Goal: Transaction & Acquisition: Purchase product/service

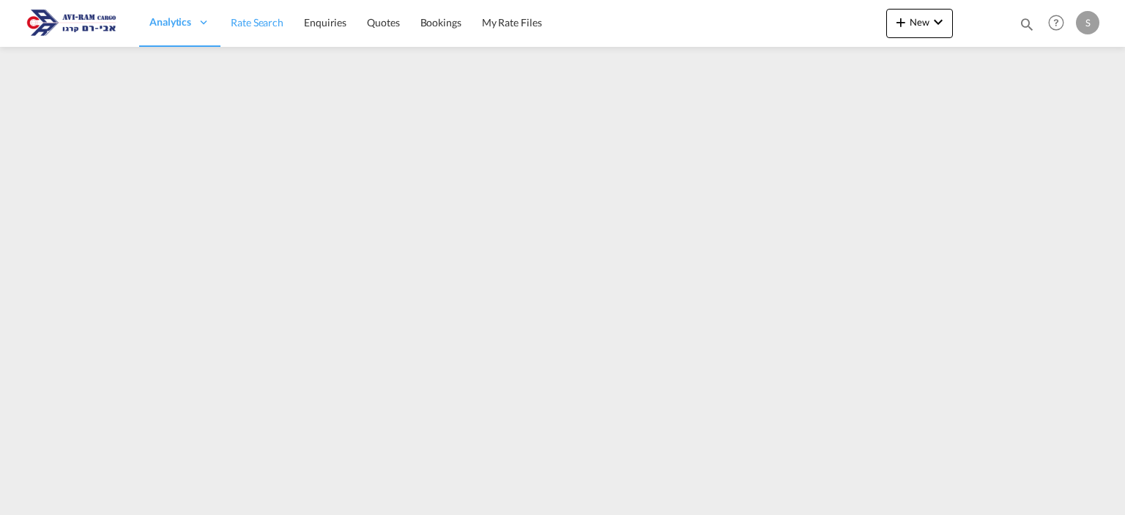
click at [258, 18] on span "Rate Search" at bounding box center [257, 22] width 53 height 12
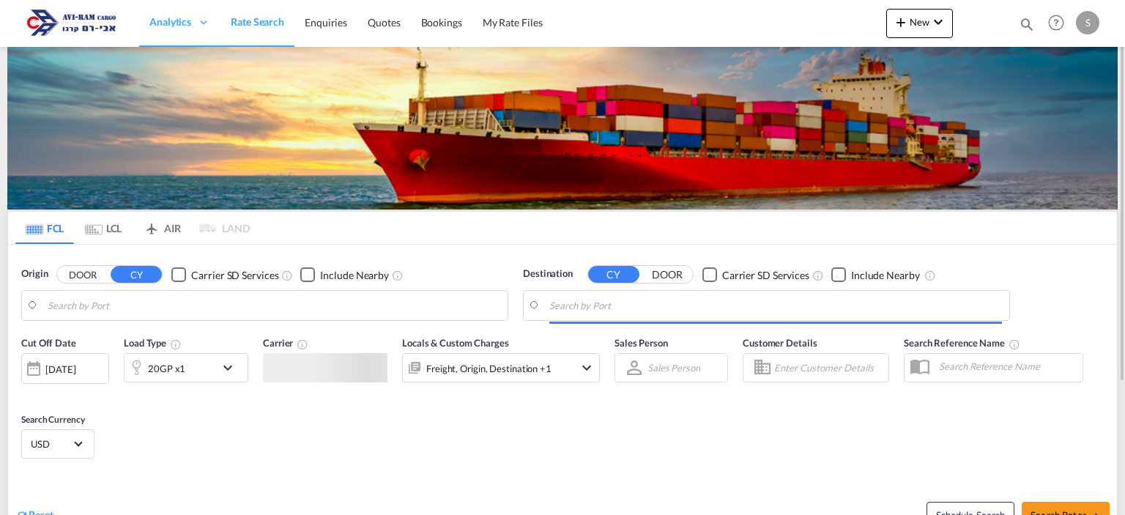
type input "[GEOGRAPHIC_DATA], PLGDY"
type input "[GEOGRAPHIC_DATA], [GEOGRAPHIC_DATA]"
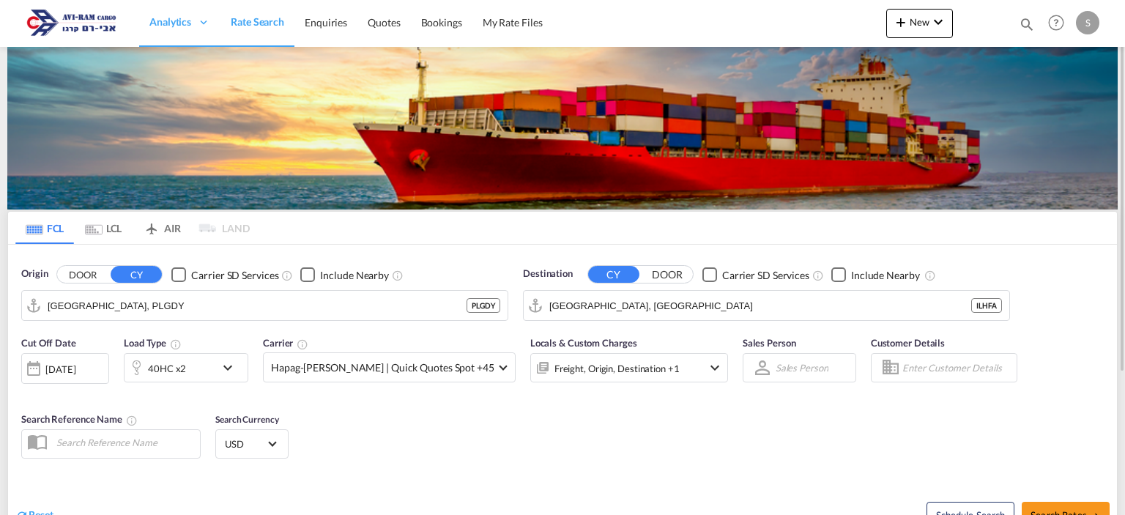
click at [198, 366] on div "40HC x2" at bounding box center [169, 367] width 91 height 29
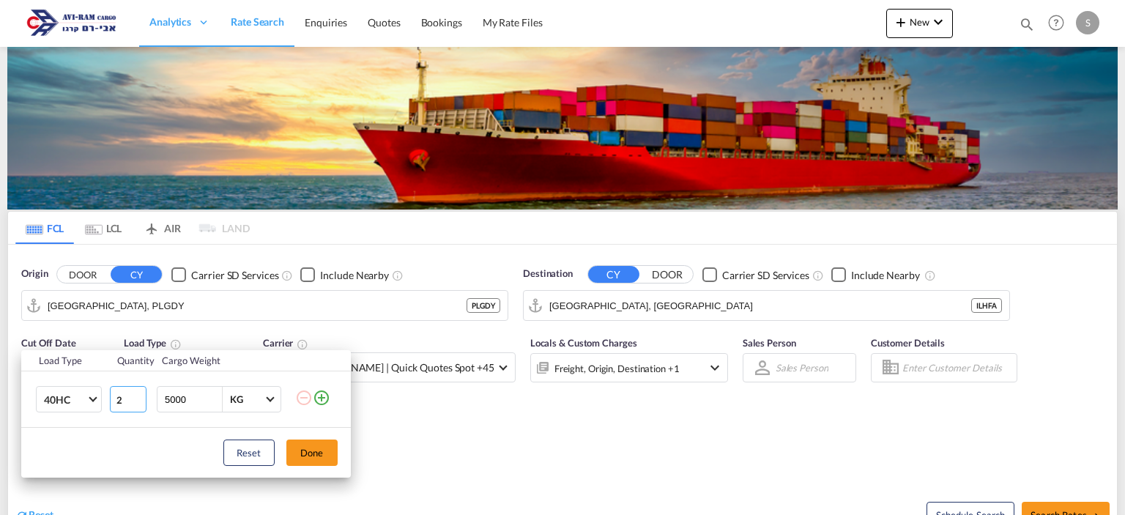
click at [141, 406] on input "2" at bounding box center [128, 399] width 37 height 26
type input "1"
click at [139, 405] on input "1" at bounding box center [128, 399] width 37 height 26
click at [297, 453] on button "Done" at bounding box center [311, 452] width 51 height 26
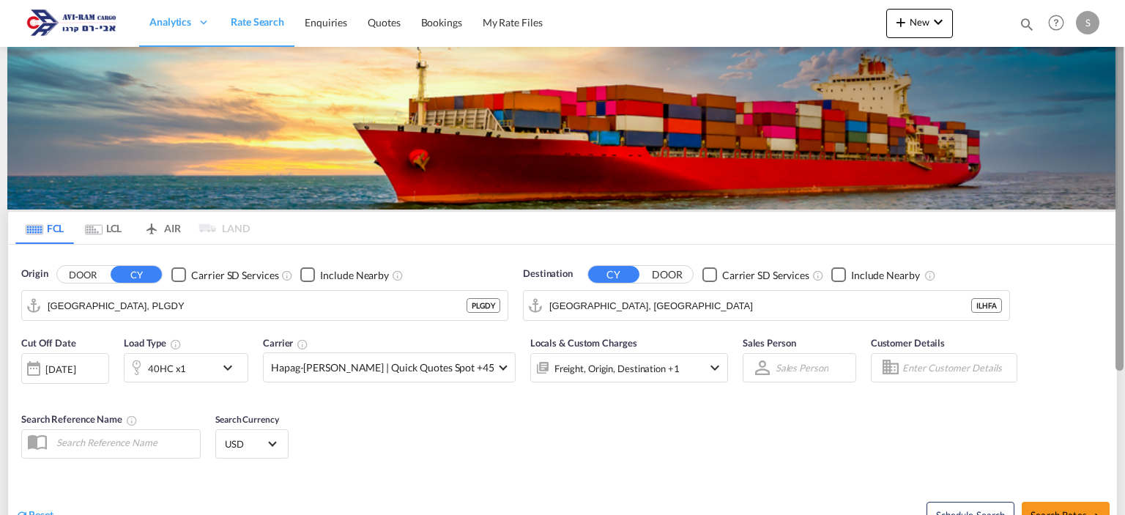
drag, startPoint x: 1124, startPoint y: 215, endPoint x: 1122, endPoint y: 298, distance: 82.8
click at [1122, 298] on div at bounding box center [1123, 257] width 3 height 509
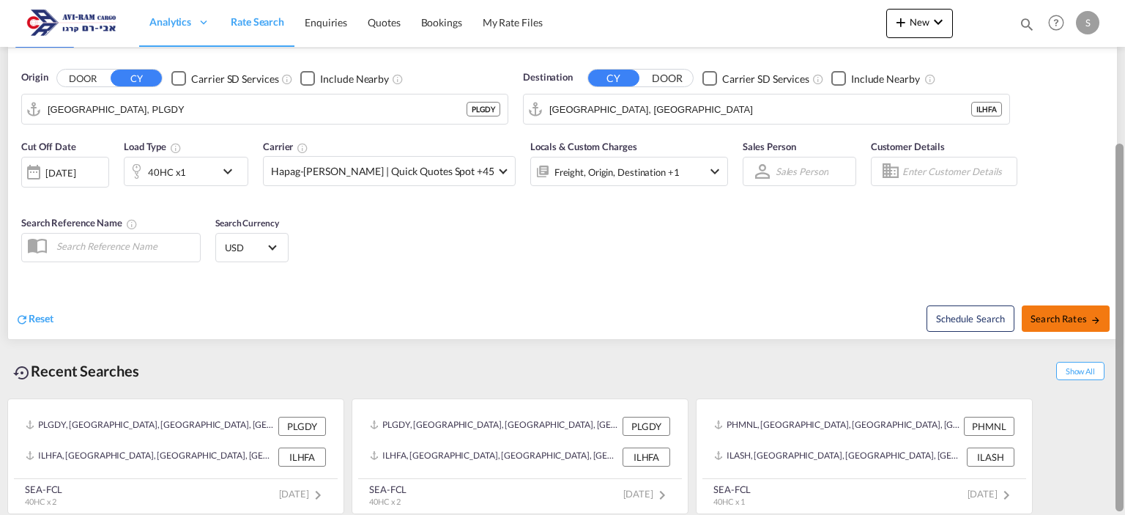
drag, startPoint x: 1119, startPoint y: 301, endPoint x: 1107, endPoint y: 310, distance: 15.2
click at [1116, 310] on div at bounding box center [1119, 327] width 8 height 368
click at [1064, 313] on span "Search Rates" at bounding box center [1065, 319] width 70 height 12
type input "PLGDY to ILHFA / [DATE]"
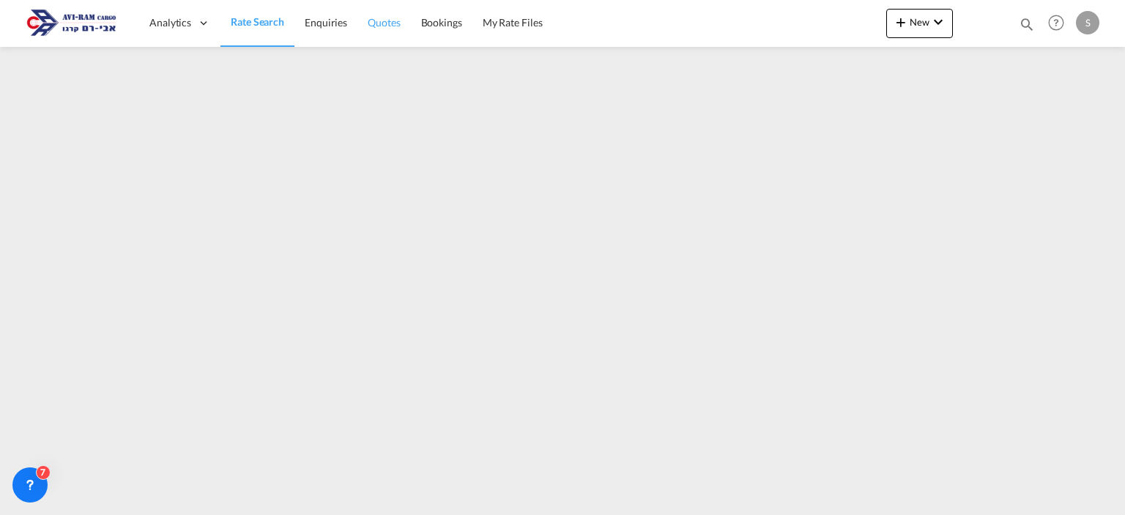
click at [381, 24] on span "Quotes" at bounding box center [384, 22] width 32 height 12
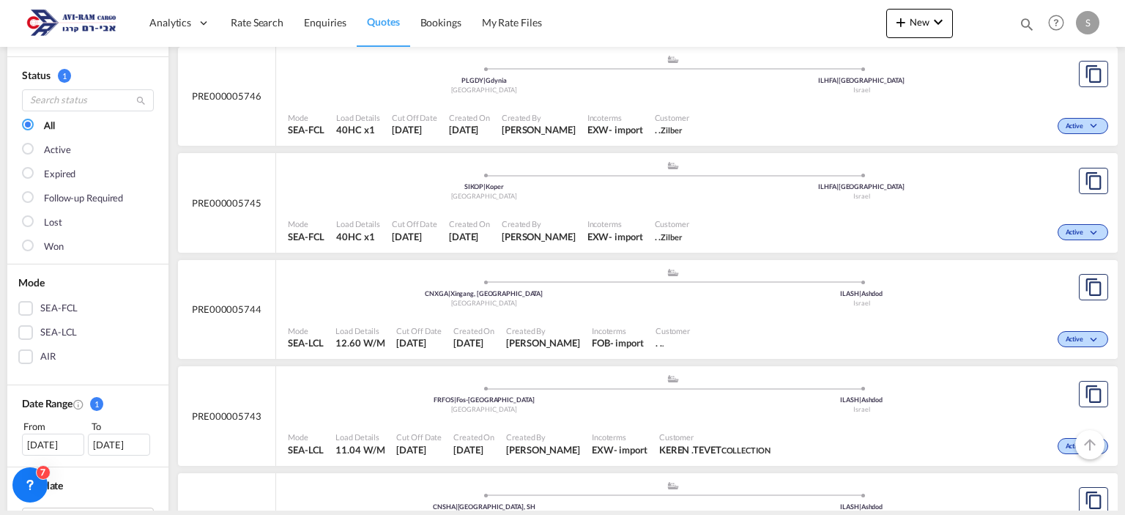
scroll to position [81, 0]
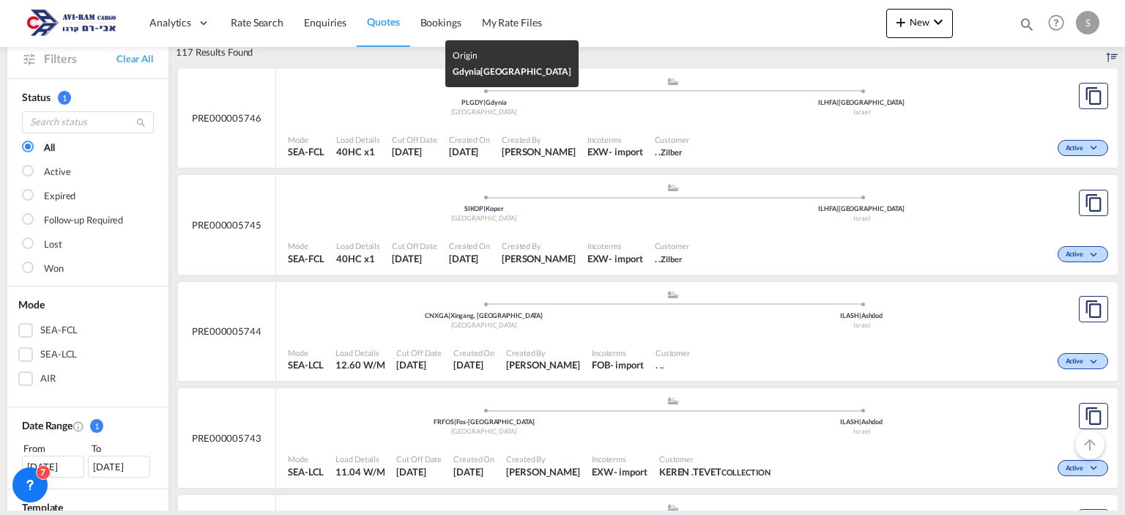
click at [549, 113] on div "[GEOGRAPHIC_DATA]" at bounding box center [484, 113] width 378 height 10
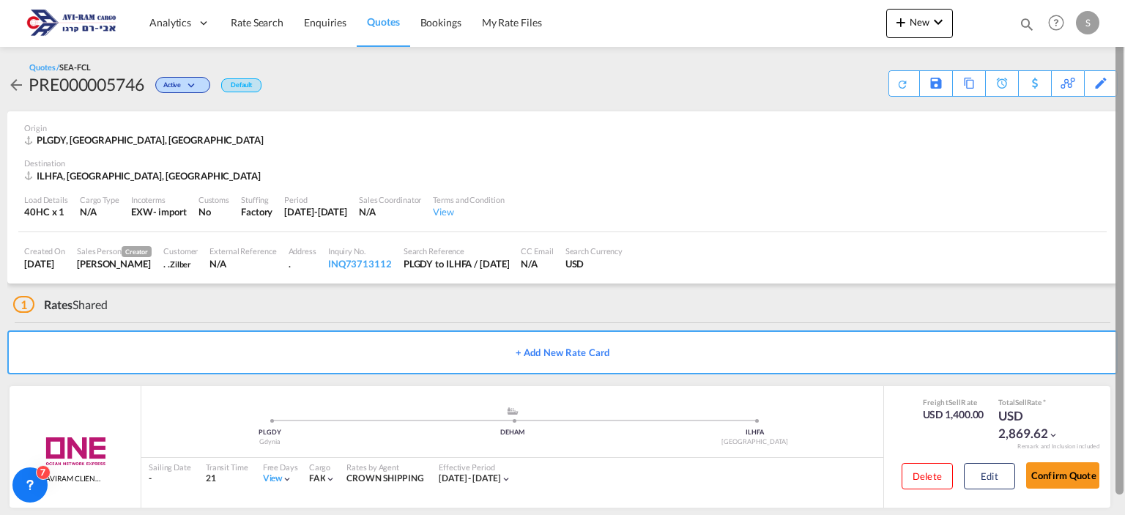
drag, startPoint x: 1124, startPoint y: 137, endPoint x: 1115, endPoint y: 205, distance: 68.7
click at [1122, 205] on div at bounding box center [1123, 257] width 3 height 509
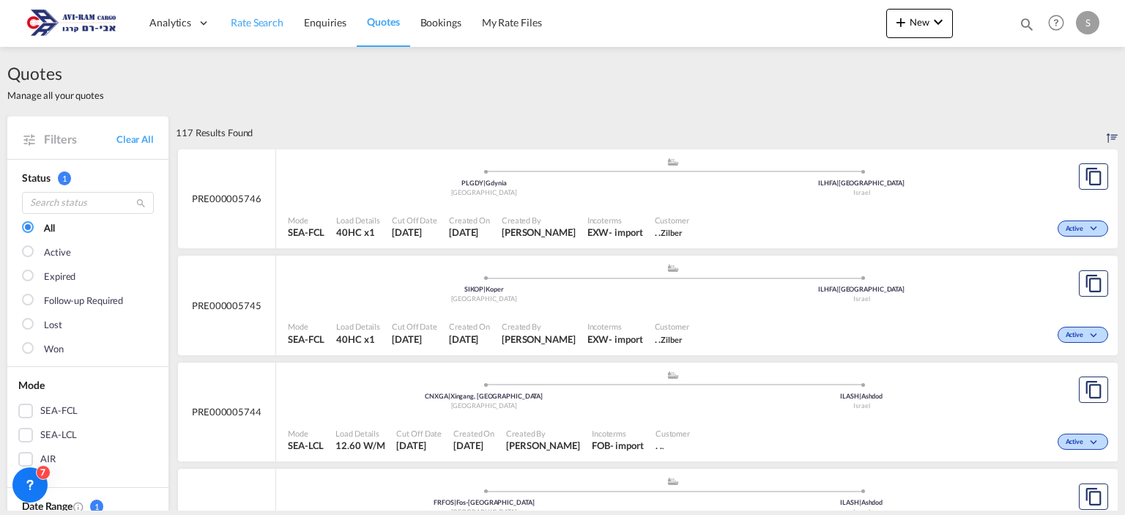
click at [254, 31] on link "Rate Search" at bounding box center [256, 23] width 73 height 48
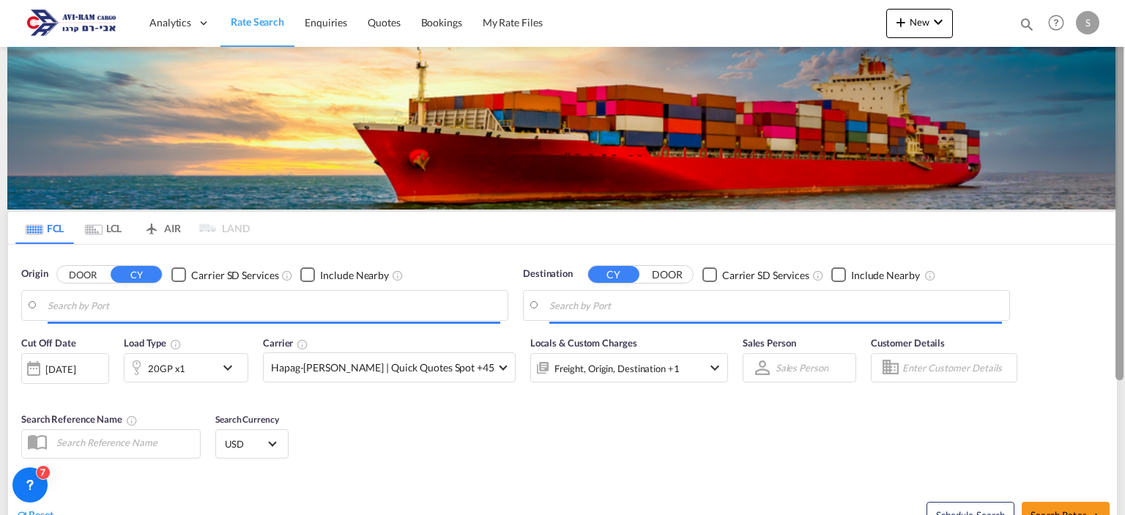
type input "[GEOGRAPHIC_DATA], PLGDY"
type input "[GEOGRAPHIC_DATA], [GEOGRAPHIC_DATA]"
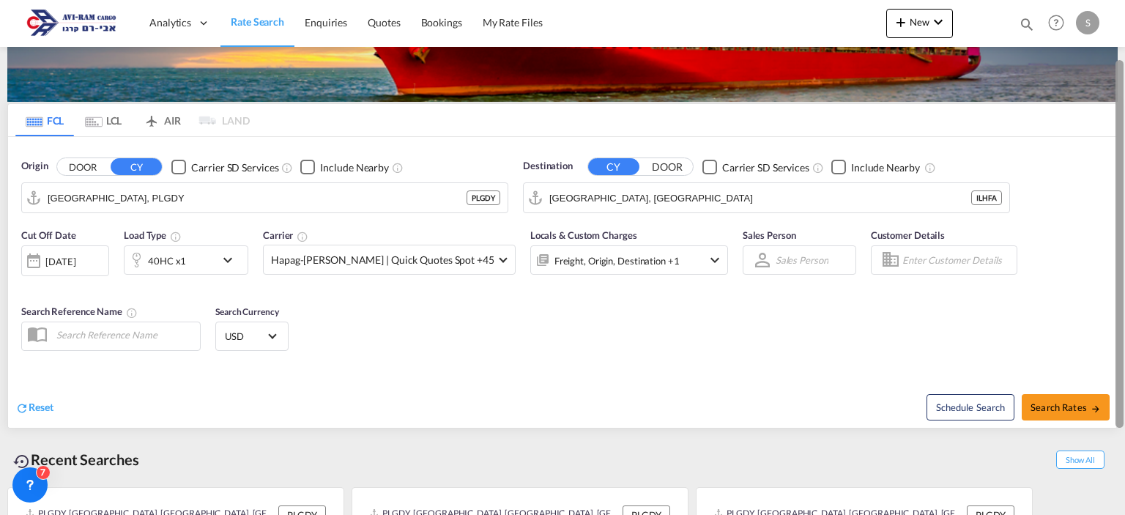
drag, startPoint x: 1122, startPoint y: 193, endPoint x: 1124, endPoint y: 270, distance: 77.6
click at [1124, 270] on div at bounding box center [1123, 245] width 3 height 509
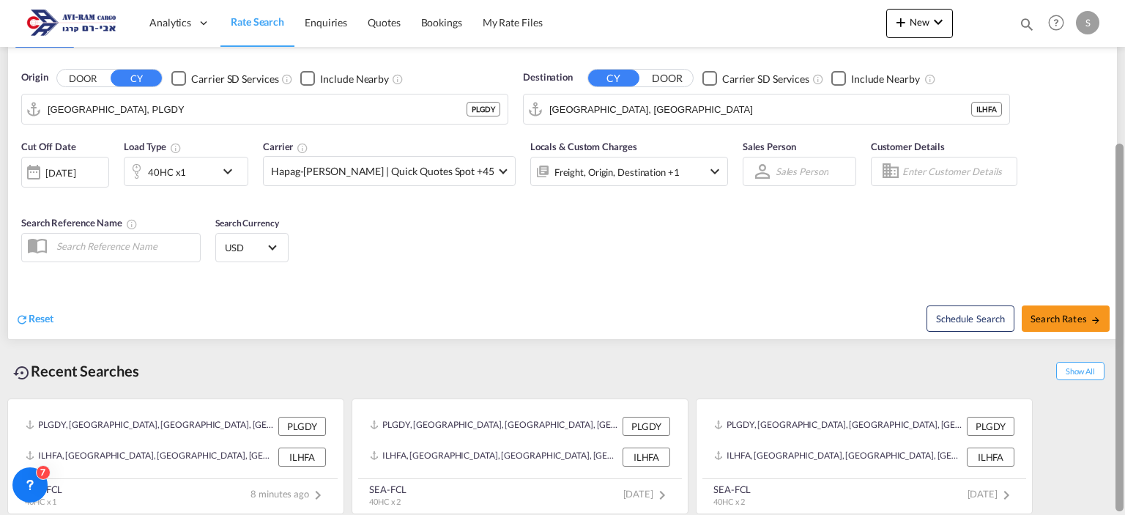
drag, startPoint x: 1122, startPoint y: 184, endPoint x: 1122, endPoint y: 67, distance: 116.4
click at [1124, 66] on div at bounding box center [1123, 257] width 3 height 509
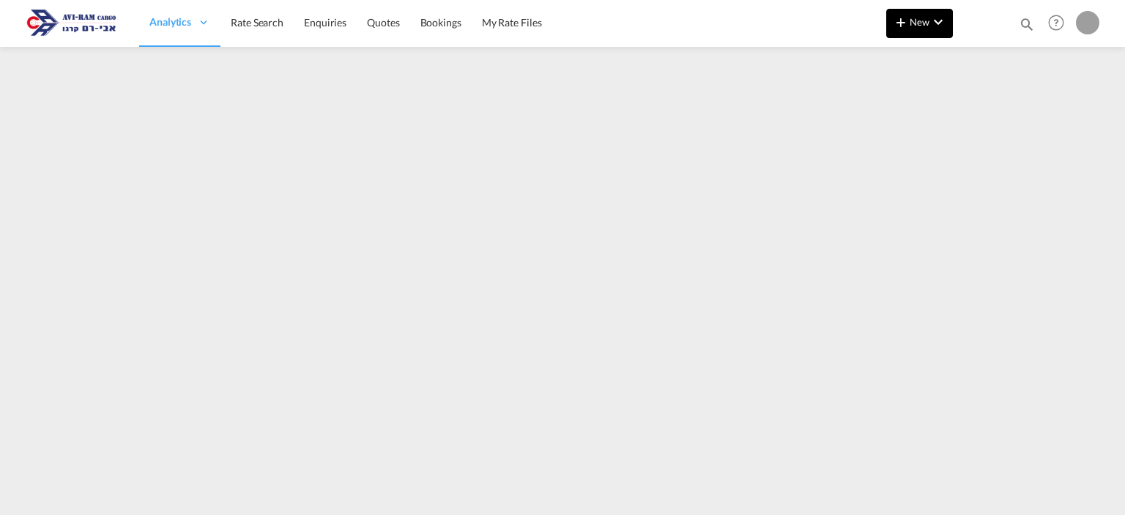
click at [940, 24] on md-icon "icon-chevron-down" at bounding box center [938, 22] width 18 height 18
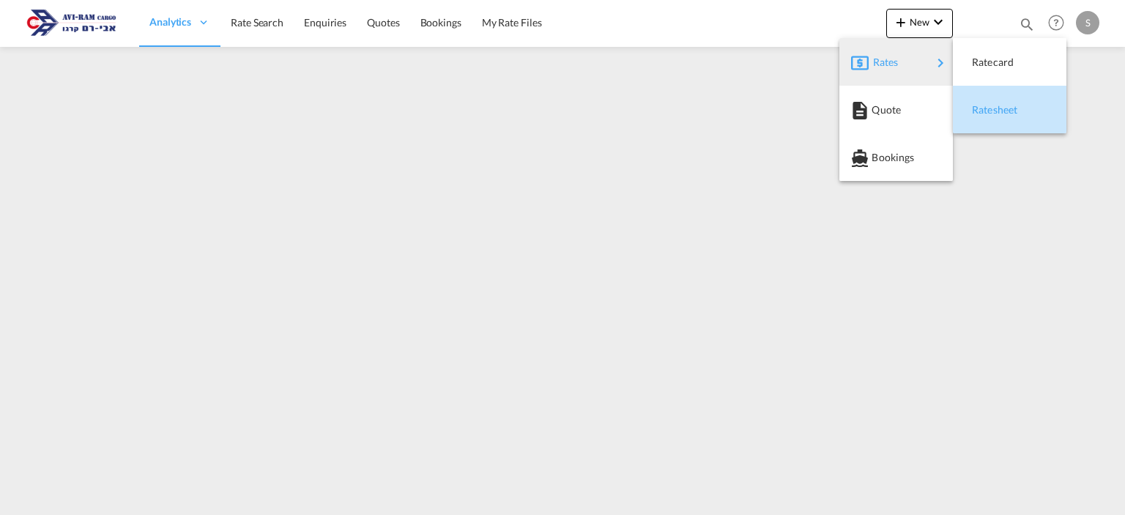
click at [988, 105] on span "Ratesheet" at bounding box center [980, 109] width 16 height 29
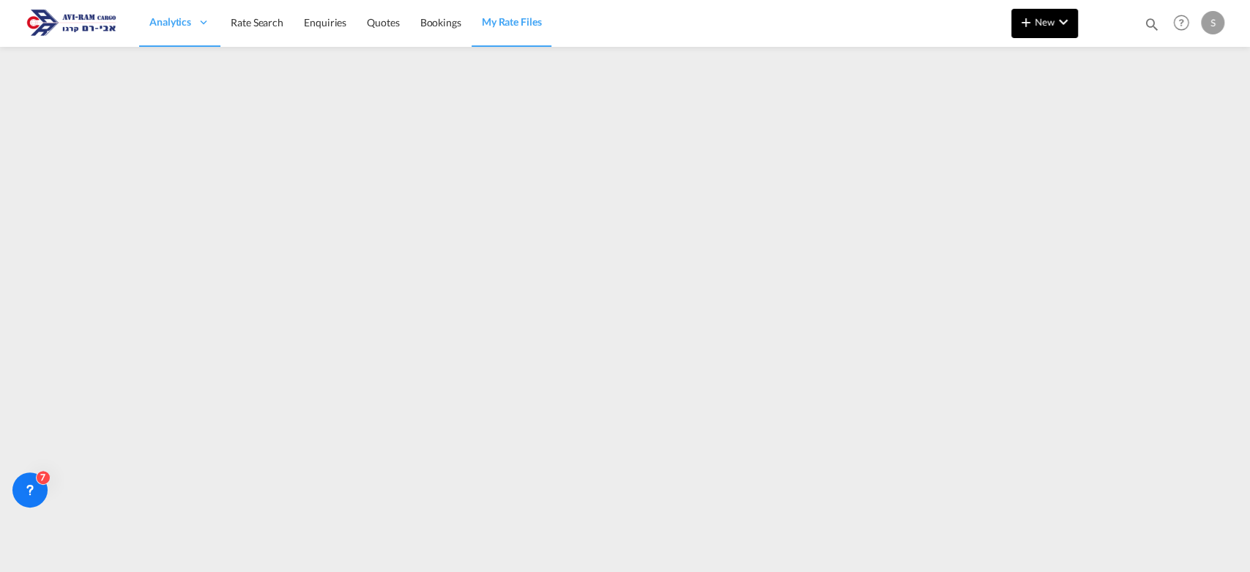
click at [1054, 20] on md-icon "icon-chevron-down" at bounding box center [1063, 22] width 18 height 18
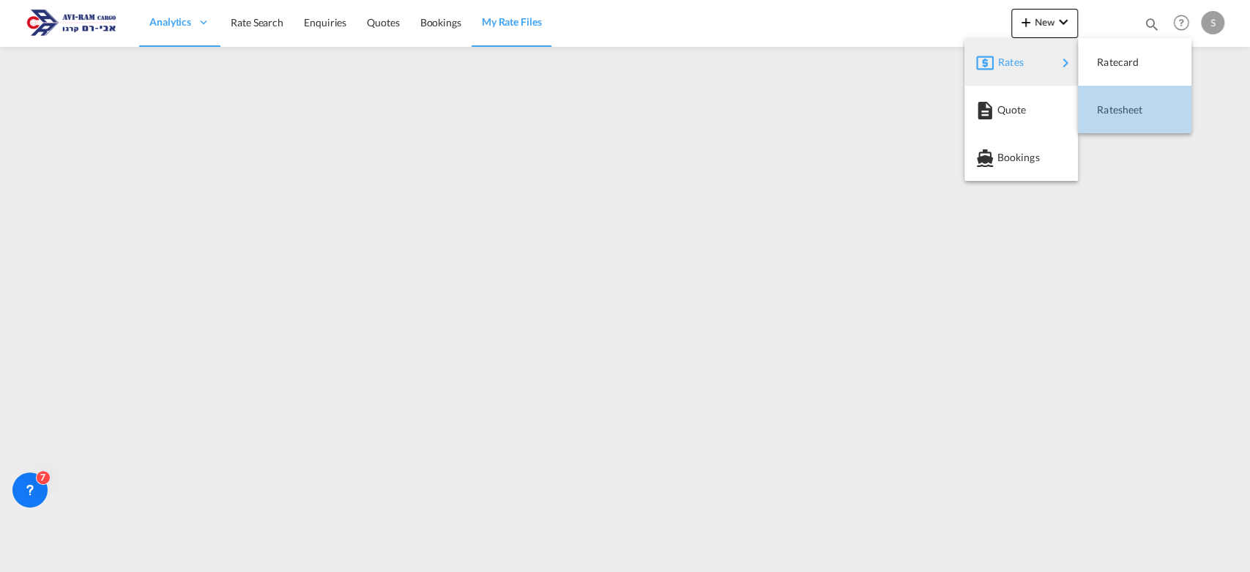
click at [1113, 105] on span "Ratesheet" at bounding box center [1105, 109] width 16 height 29
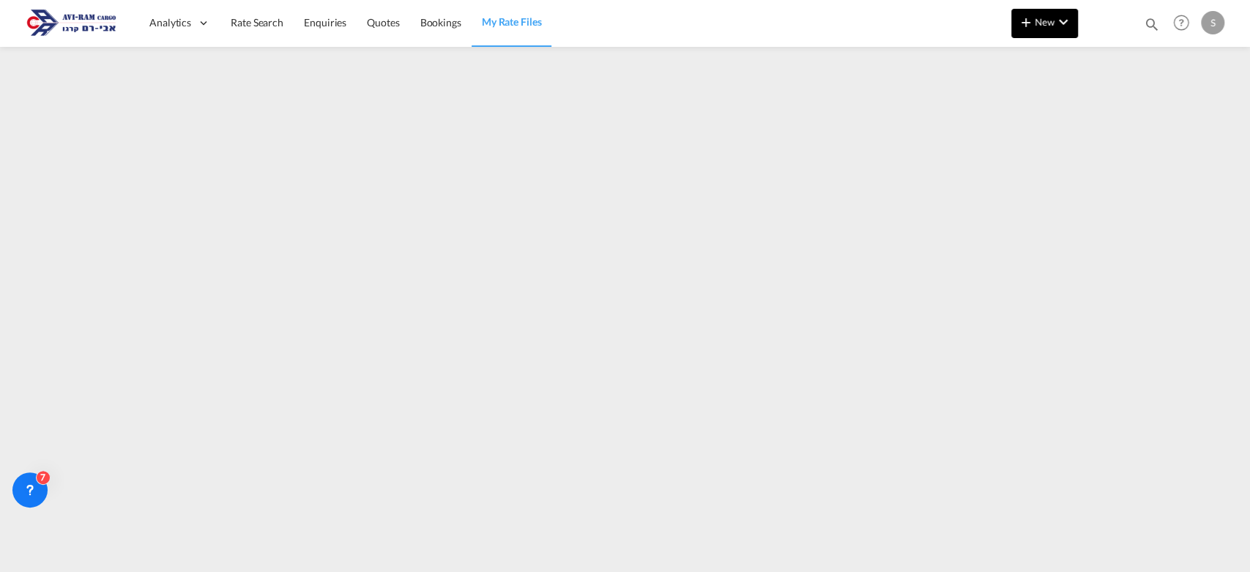
click at [1025, 22] on md-icon "icon-plus 400-fg" at bounding box center [1026, 22] width 18 height 18
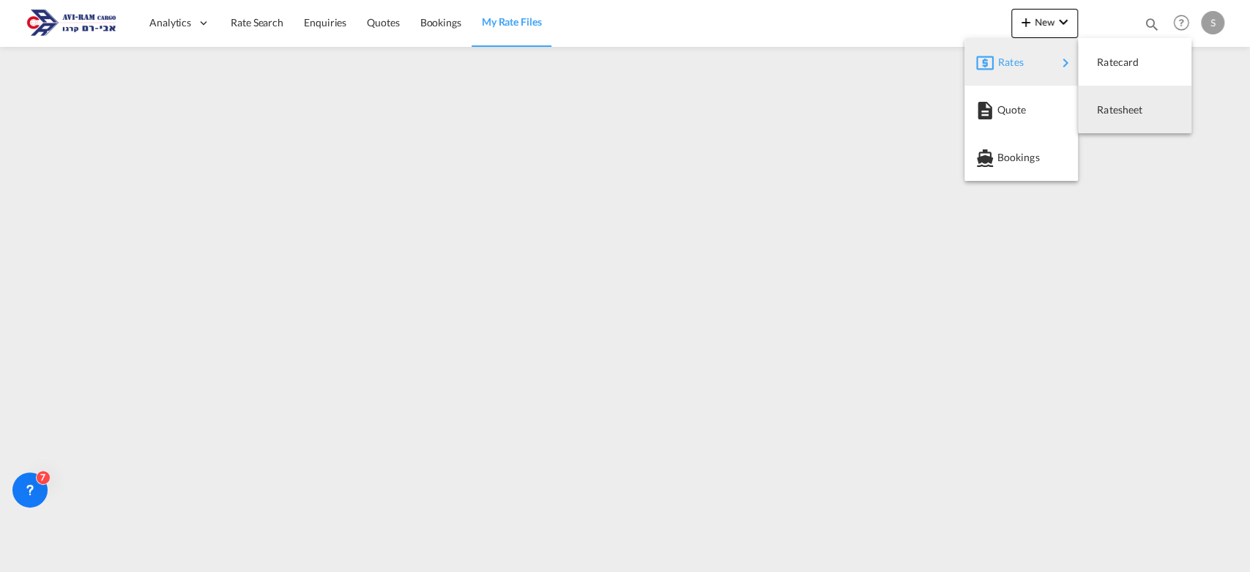
click at [1108, 107] on span "Ratesheet" at bounding box center [1105, 109] width 16 height 29
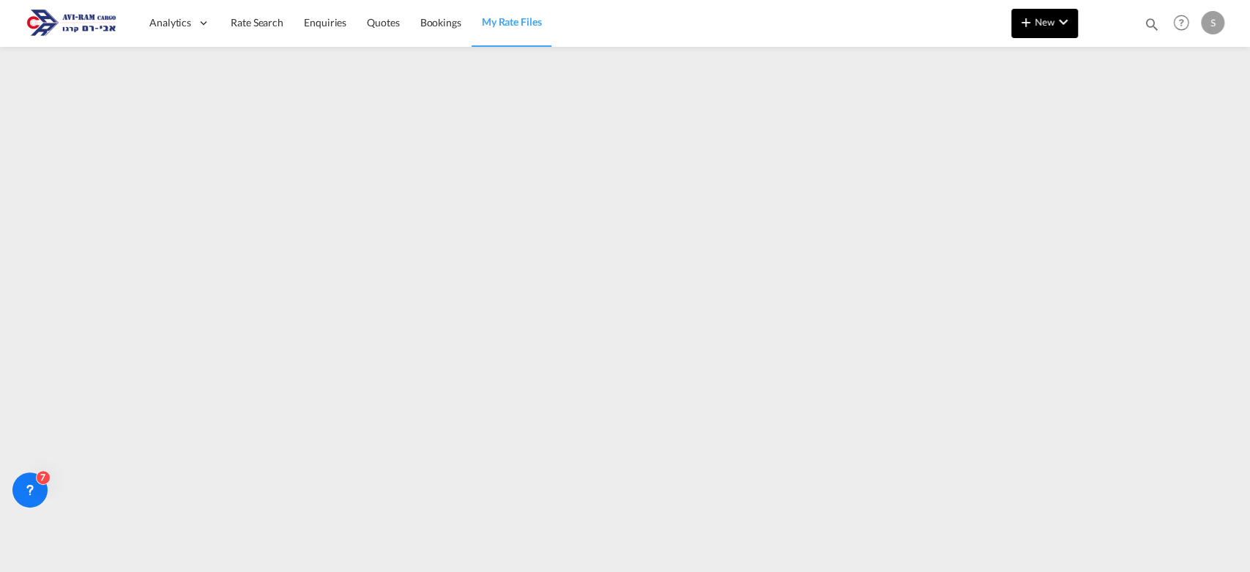
click at [1023, 27] on md-icon "icon-plus 400-fg" at bounding box center [1026, 22] width 18 height 18
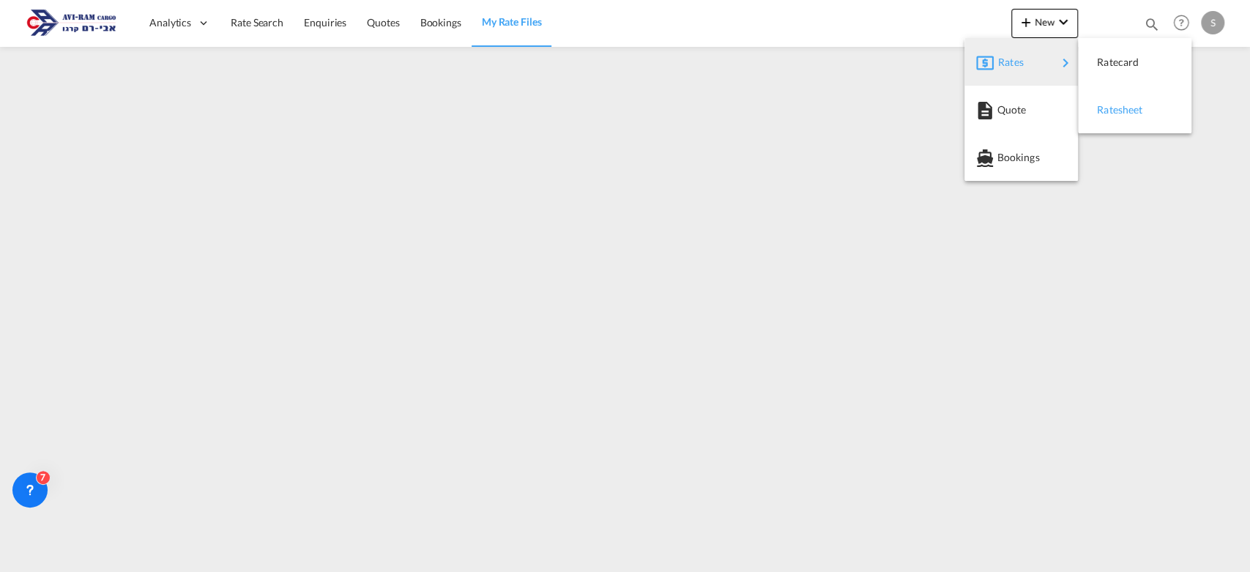
click at [1103, 108] on span "Ratesheet" at bounding box center [1105, 109] width 16 height 29
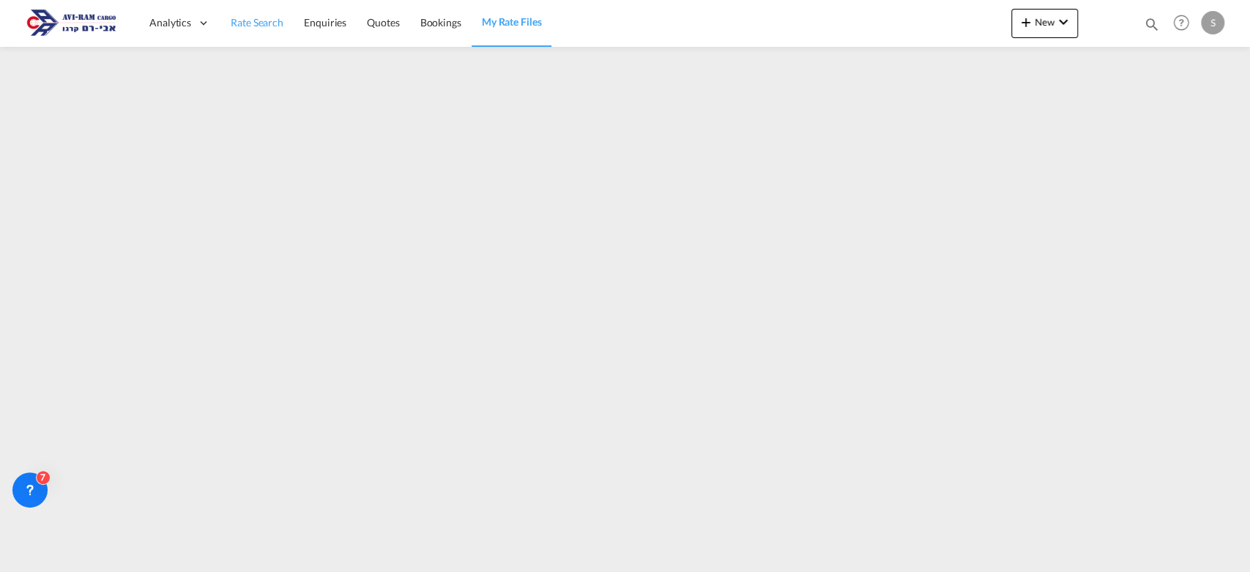
click at [267, 23] on span "Rate Search" at bounding box center [257, 22] width 53 height 12
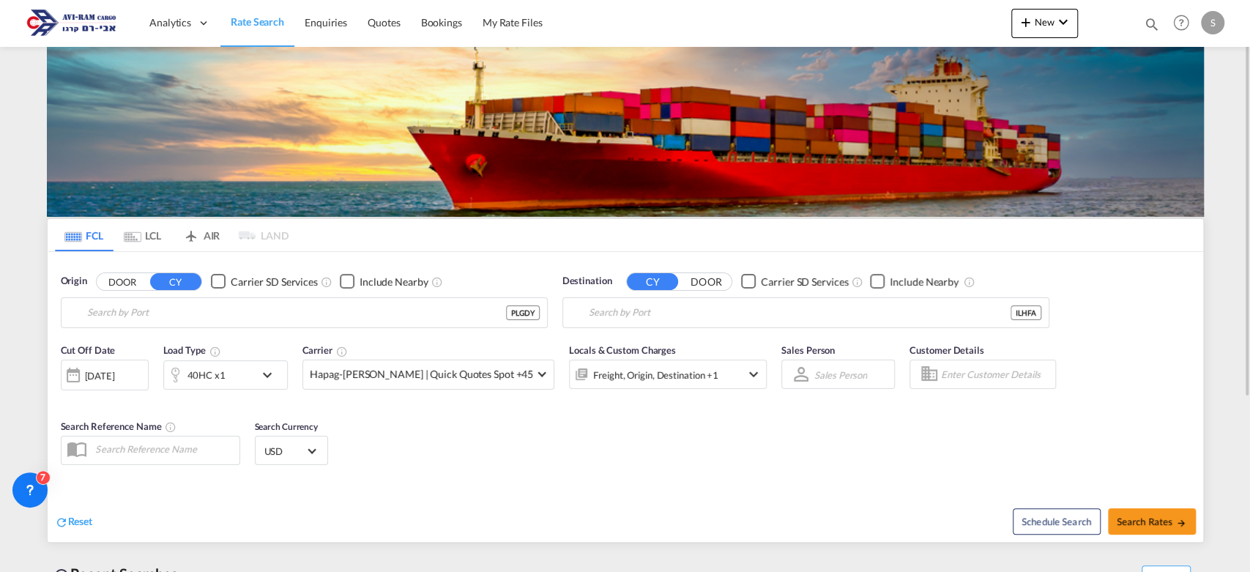
type input "[GEOGRAPHIC_DATA], PLGDY"
type input "[GEOGRAPHIC_DATA], [GEOGRAPHIC_DATA]"
click at [156, 240] on md-tab-item "LCL" at bounding box center [142, 235] width 59 height 32
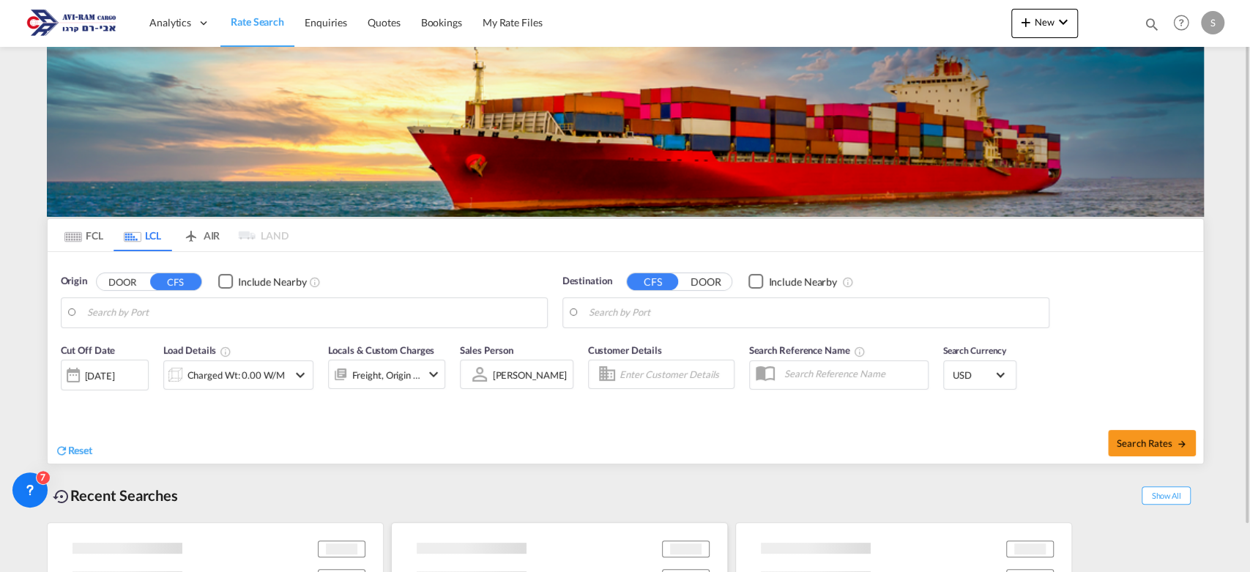
type input "Xingang, GD, CNXGA"
type input "Ashdod, ILASH"
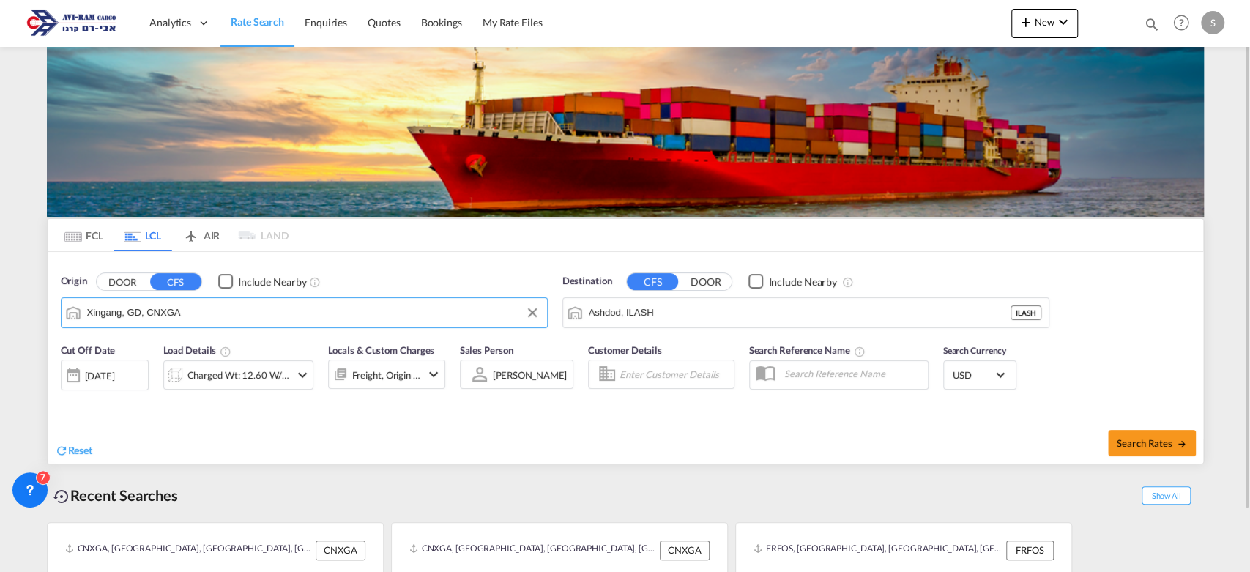
click at [196, 321] on input "Xingang, GD, CNXGA" at bounding box center [313, 313] width 452 height 22
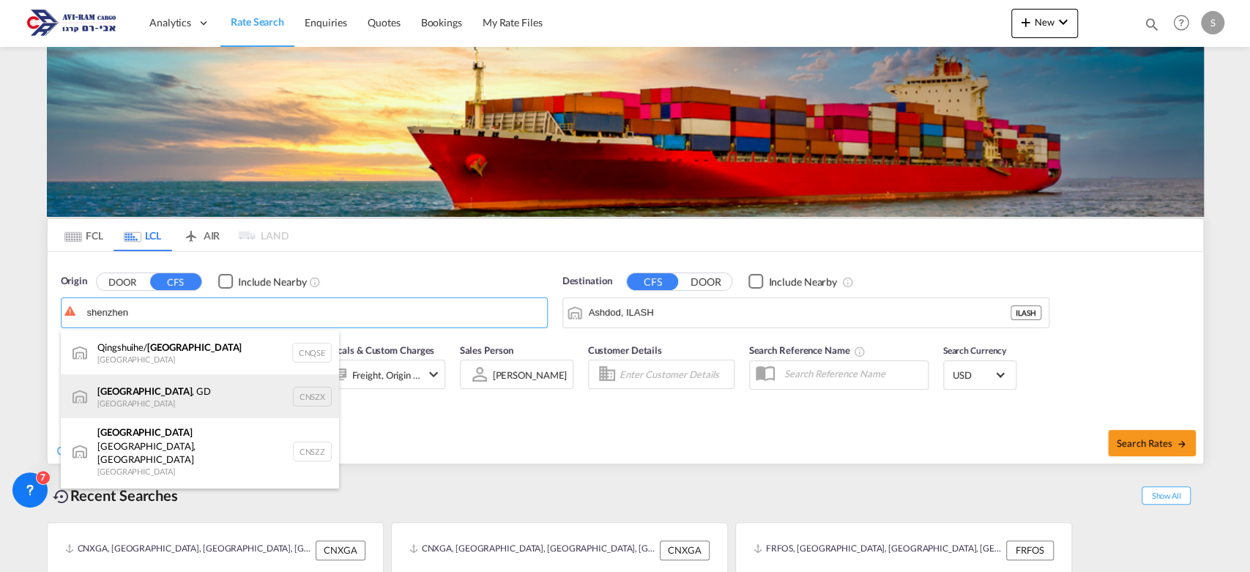
click at [174, 401] on div "Shenzhen , GD China CNSZX" at bounding box center [200, 396] width 278 height 44
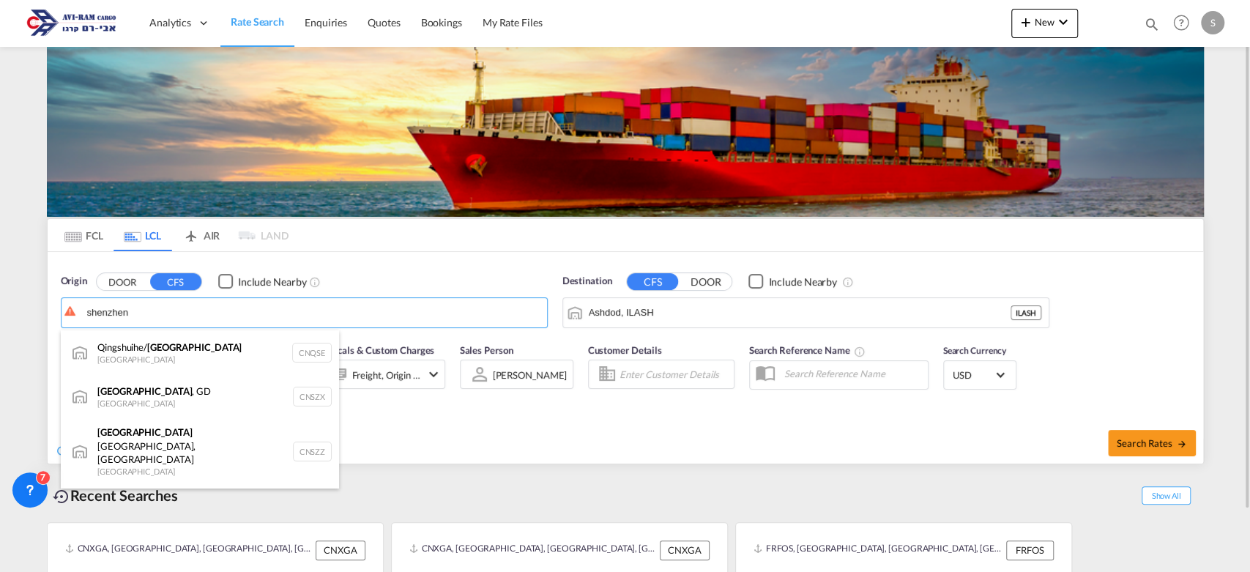
type input "Shenzhen, GD, CNSZX"
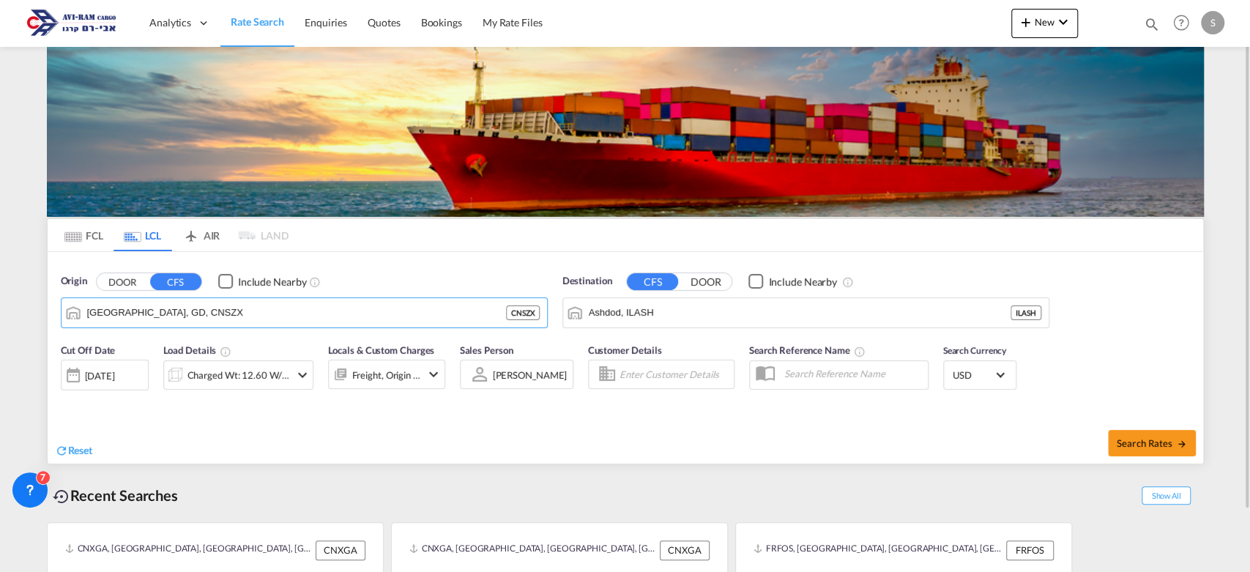
click at [235, 373] on div "Charged Wt: 12.60 W/M" at bounding box center [238, 375] width 103 height 20
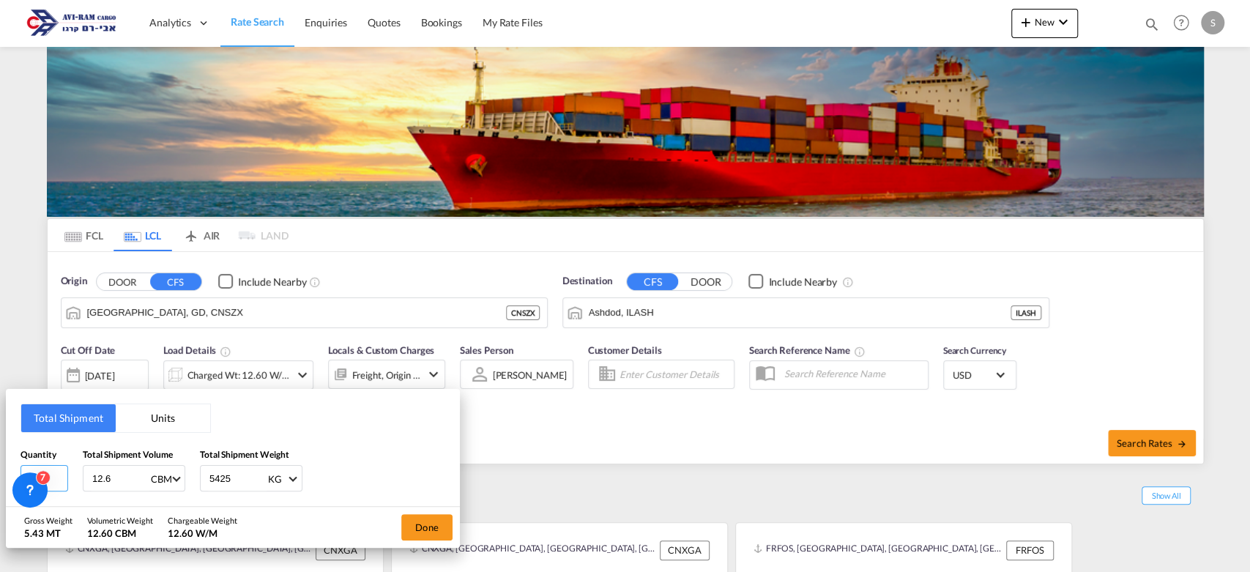
click at [53, 469] on input "310" at bounding box center [44, 478] width 48 height 26
type input "3"
type input "1"
type input "0.9"
type input "190"
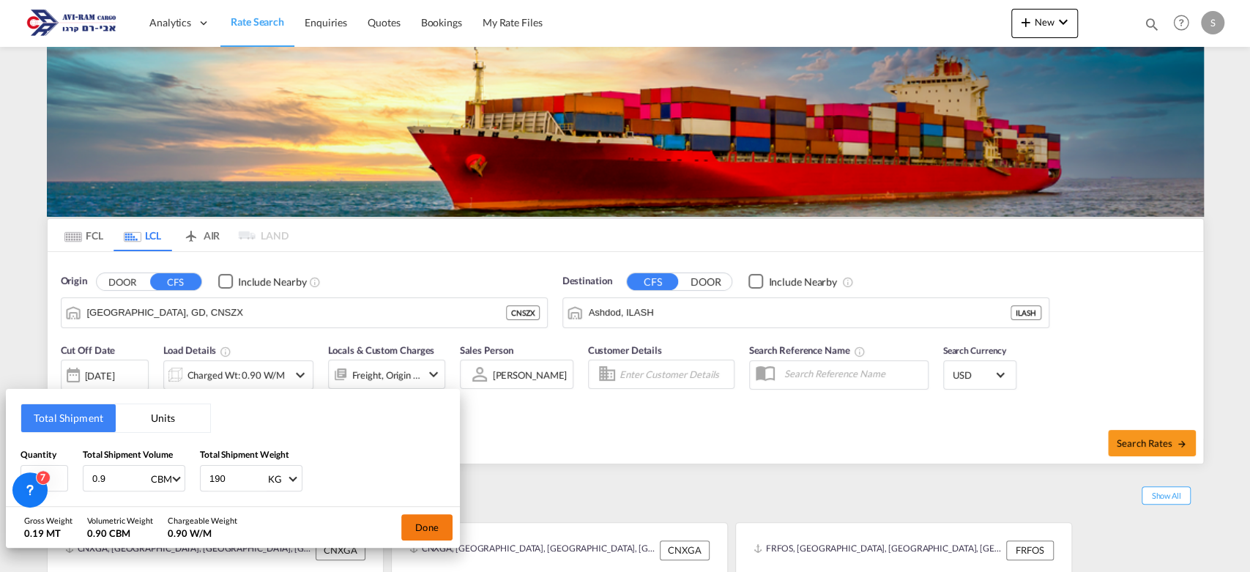
click at [441, 514] on button "Done" at bounding box center [426, 527] width 51 height 26
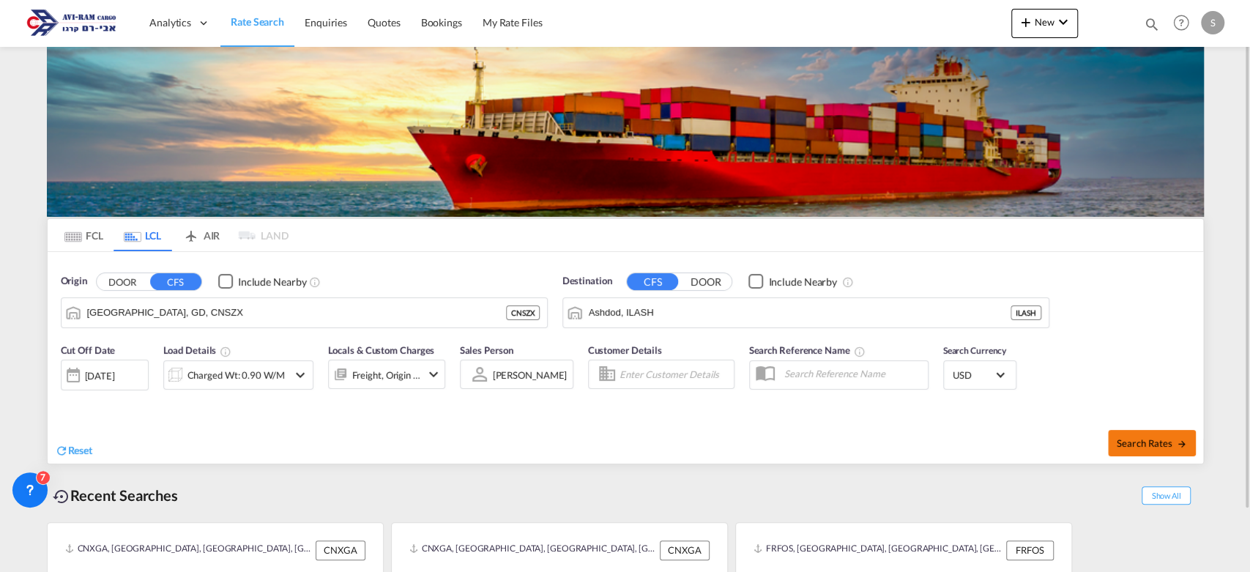
click at [1124, 432] on button "Search Rates" at bounding box center [1152, 443] width 88 height 26
type input "CNSZX to ILASH / 28 Sep 2025"
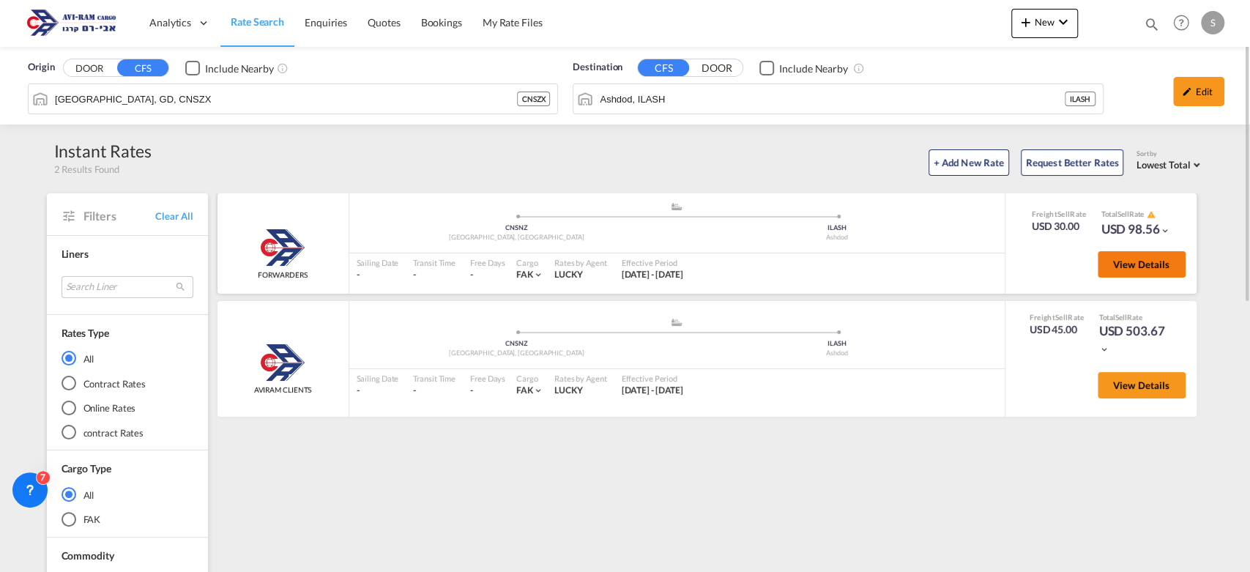
click at [1124, 266] on span "View Details" at bounding box center [1141, 264] width 57 height 12
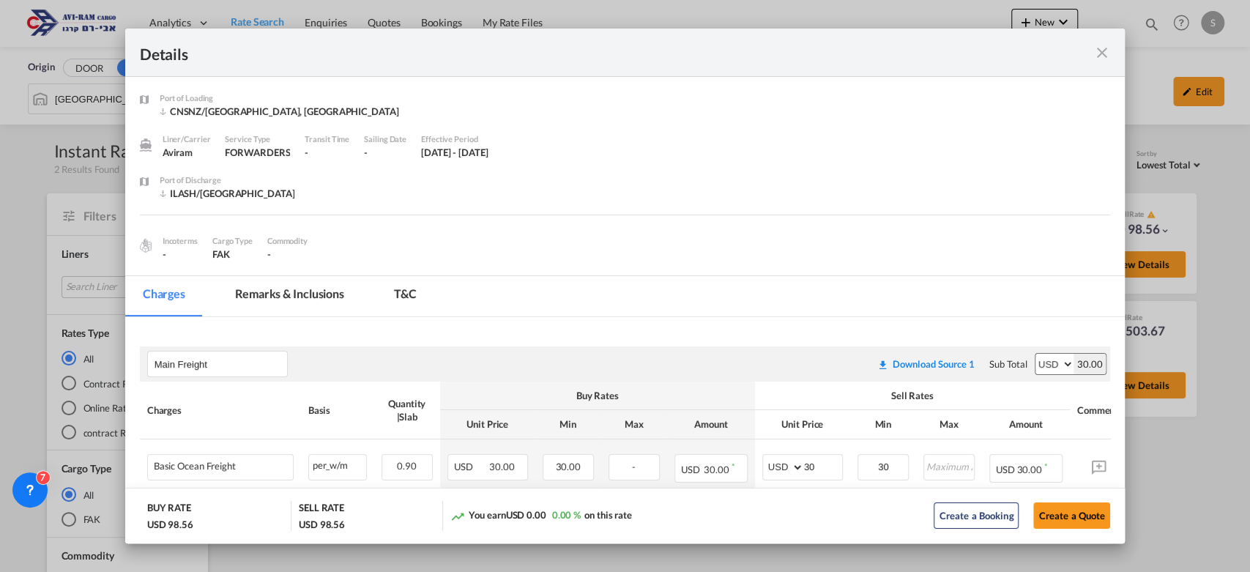
click at [1095, 57] on md-icon "icon-close fg-AAA8AD m-0 cursor" at bounding box center [1101, 53] width 18 height 18
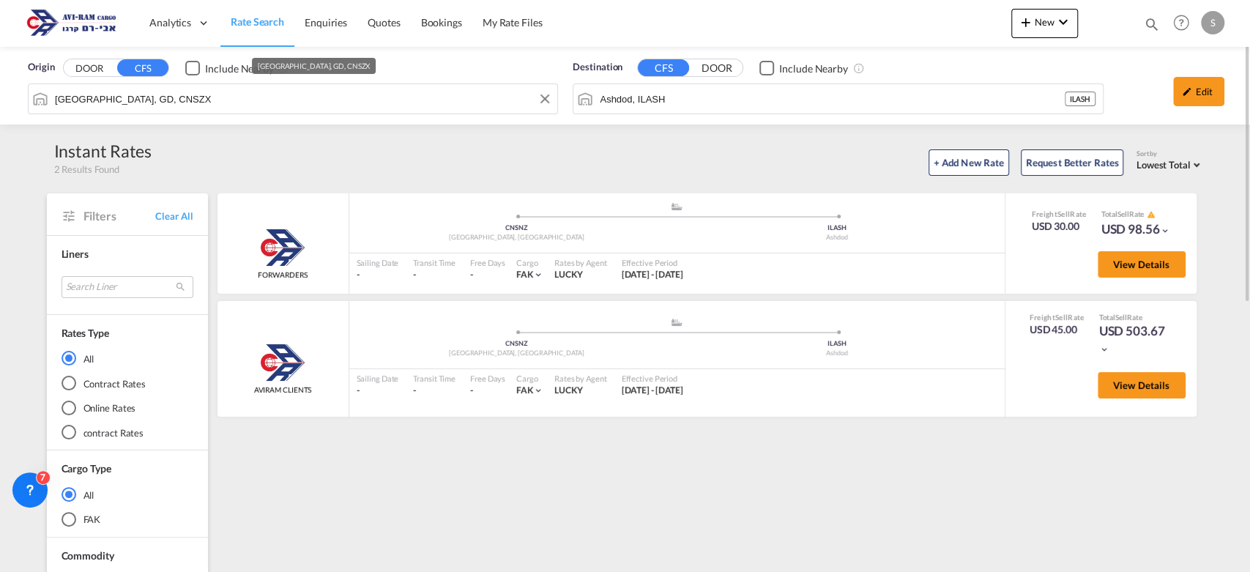
click at [97, 96] on input "Shenzhen, GD, CNSZX" at bounding box center [302, 99] width 495 height 22
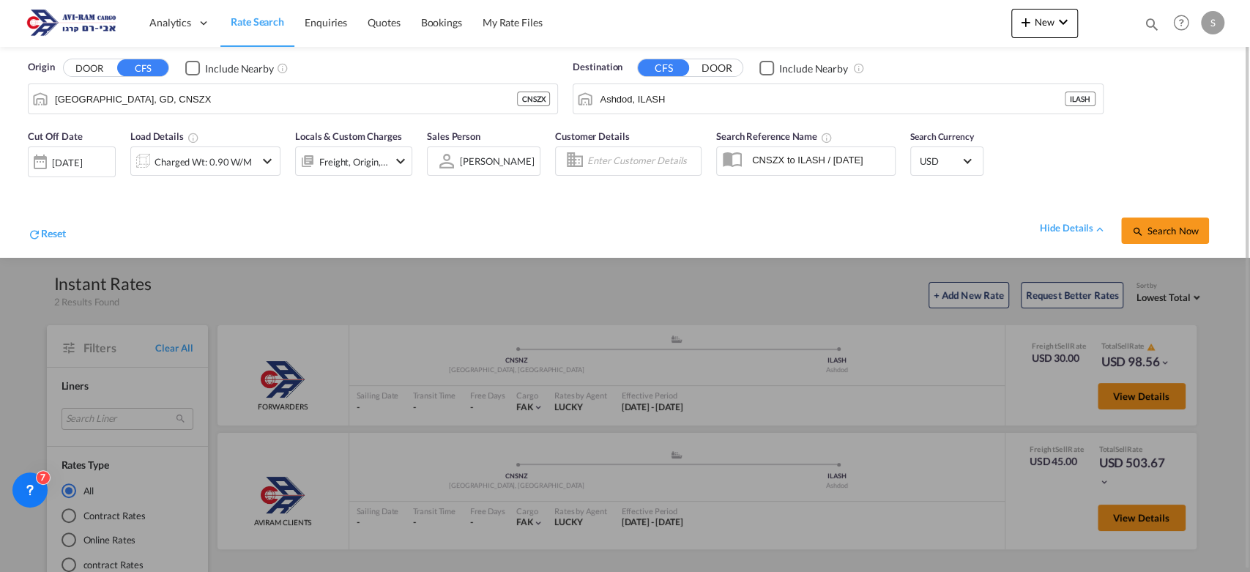
click at [79, 163] on div "[DATE]" at bounding box center [67, 162] width 30 height 13
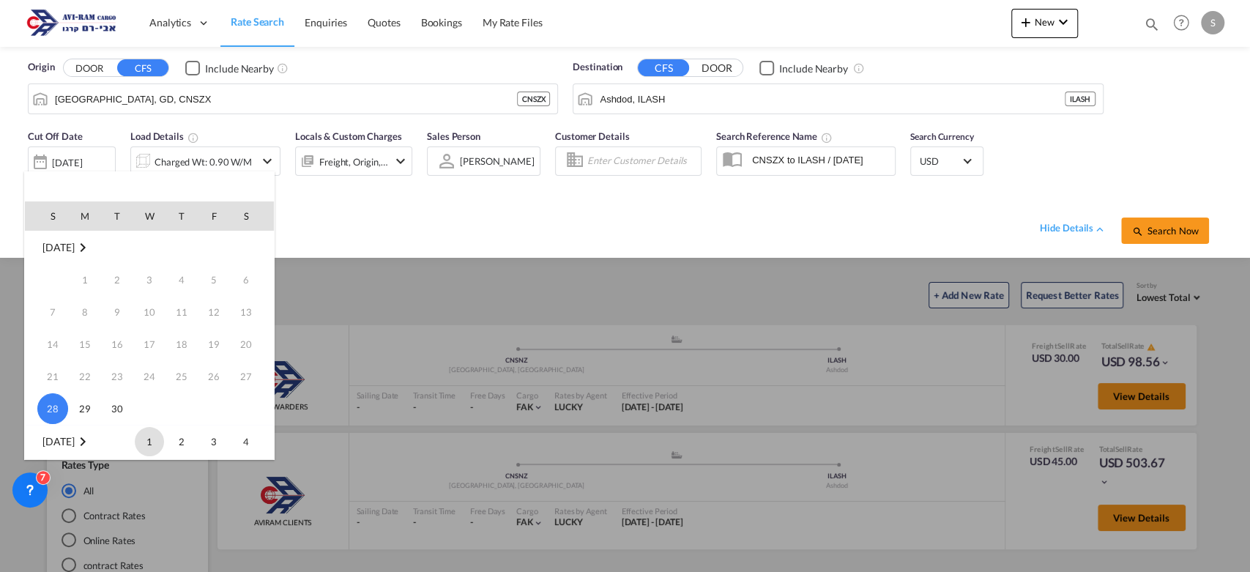
click at [153, 441] on span "1" at bounding box center [149, 441] width 29 height 29
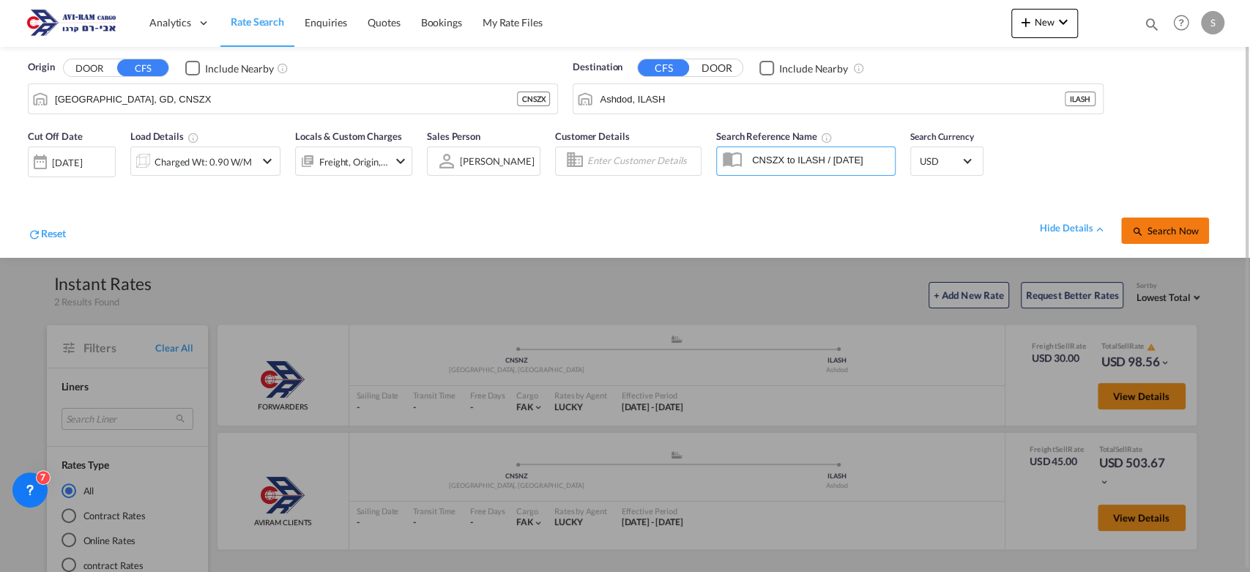
click at [1124, 235] on span "Search Now" at bounding box center [1164, 231] width 67 height 12
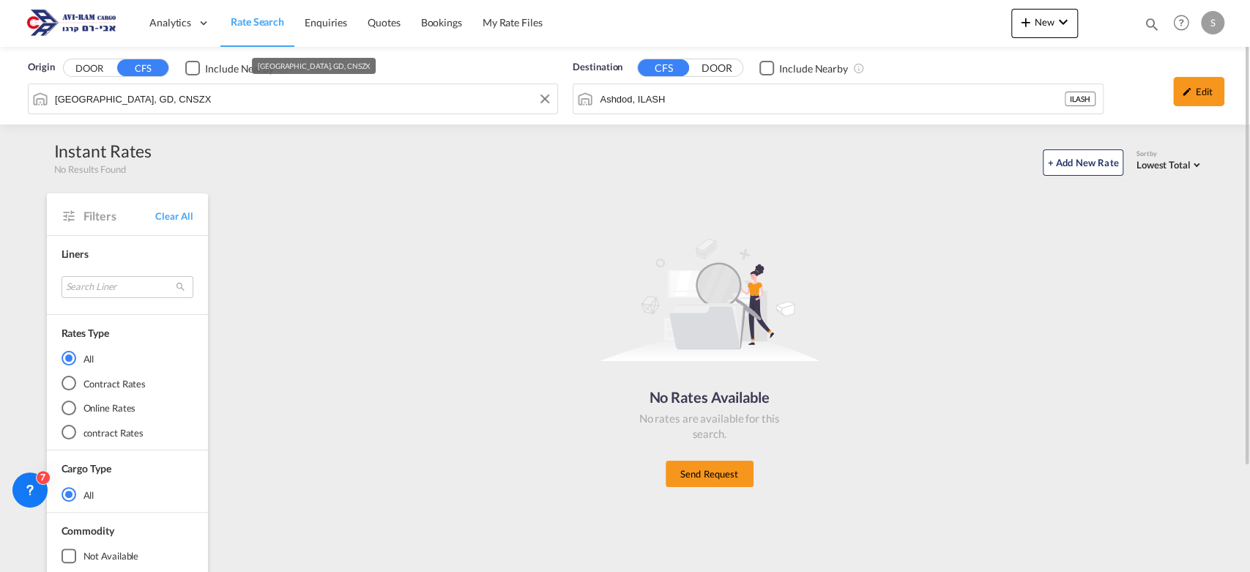
click at [194, 104] on input "Shenzhen, GD, CNSZX" at bounding box center [302, 99] width 495 height 22
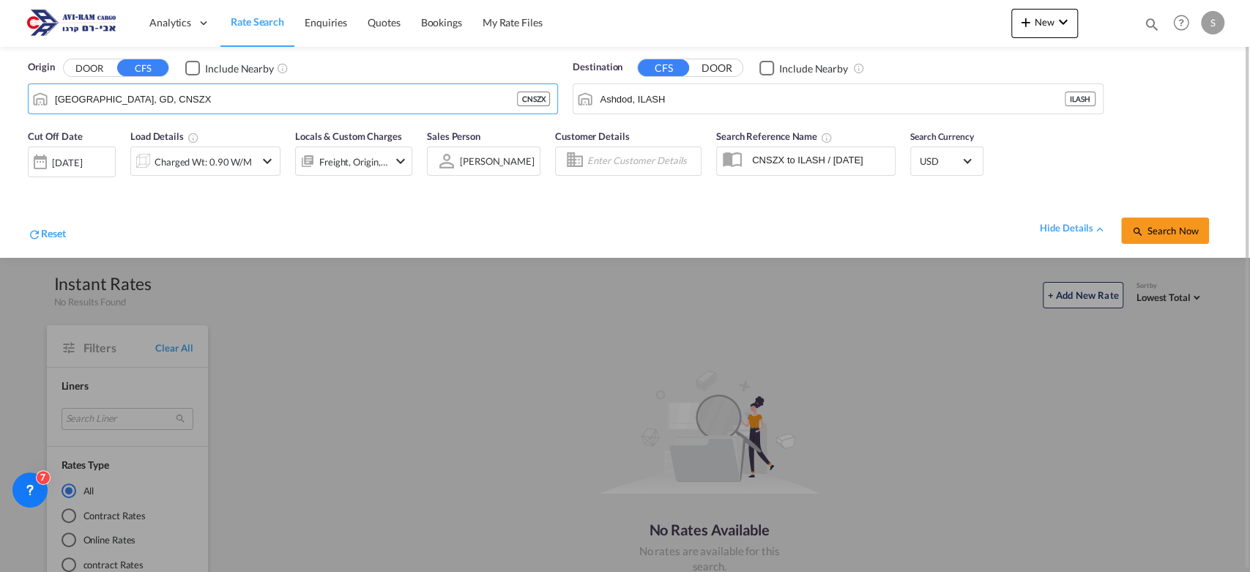
click at [49, 157] on div at bounding box center [40, 161] width 23 height 29
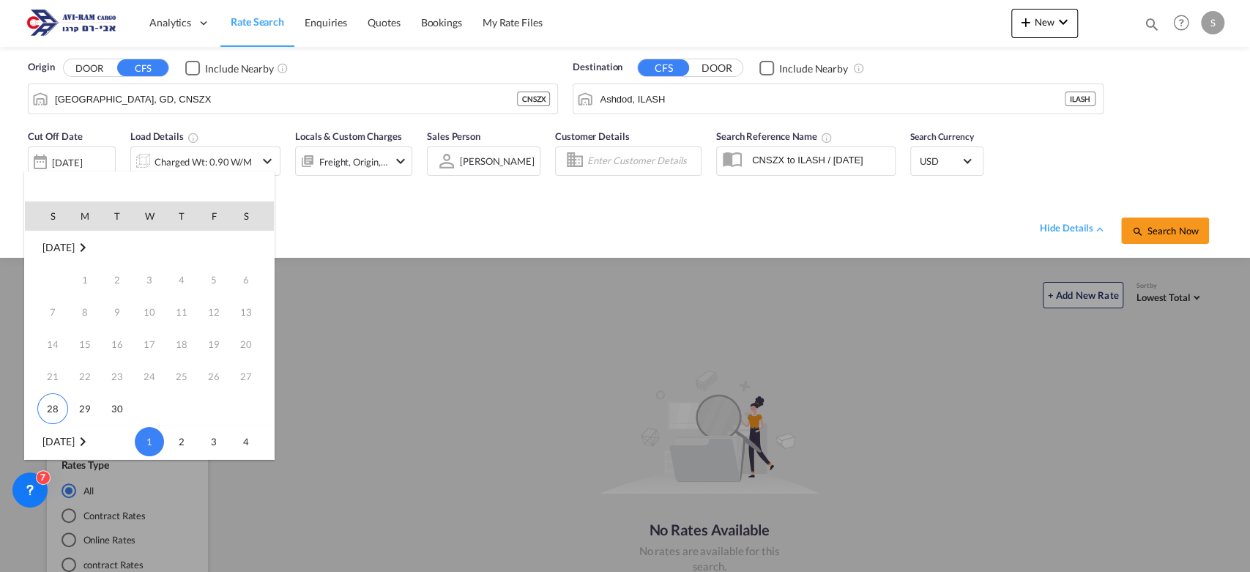
scroll to position [193, 0]
click at [74, 245] on span "Oct 2025" at bounding box center [57, 248] width 31 height 12
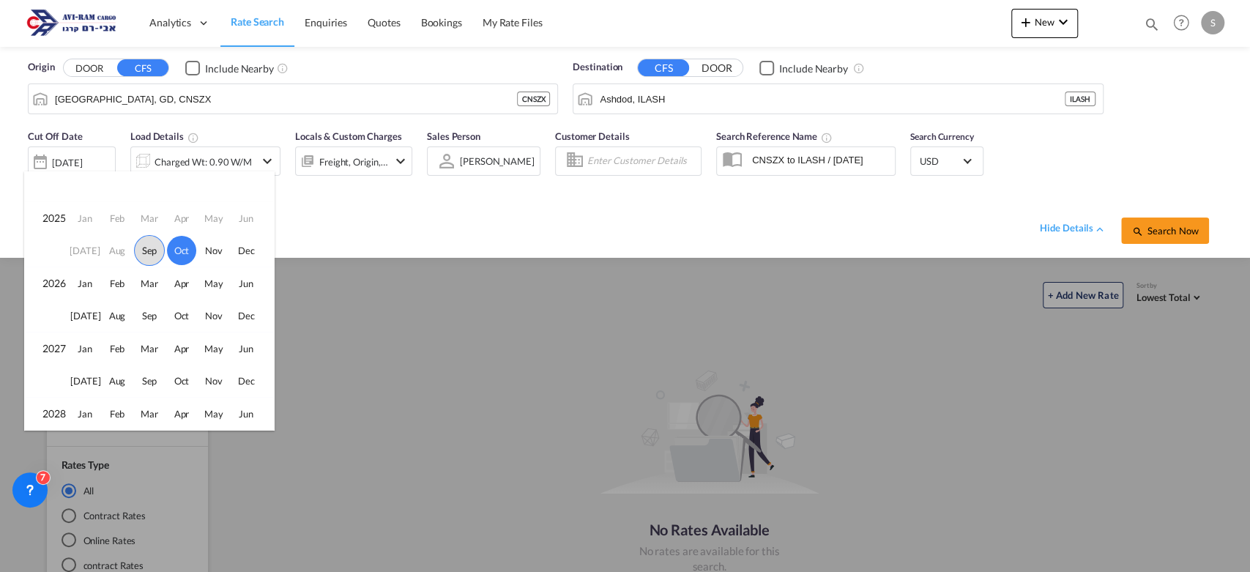
click at [149, 247] on span "Sep" at bounding box center [149, 250] width 31 height 31
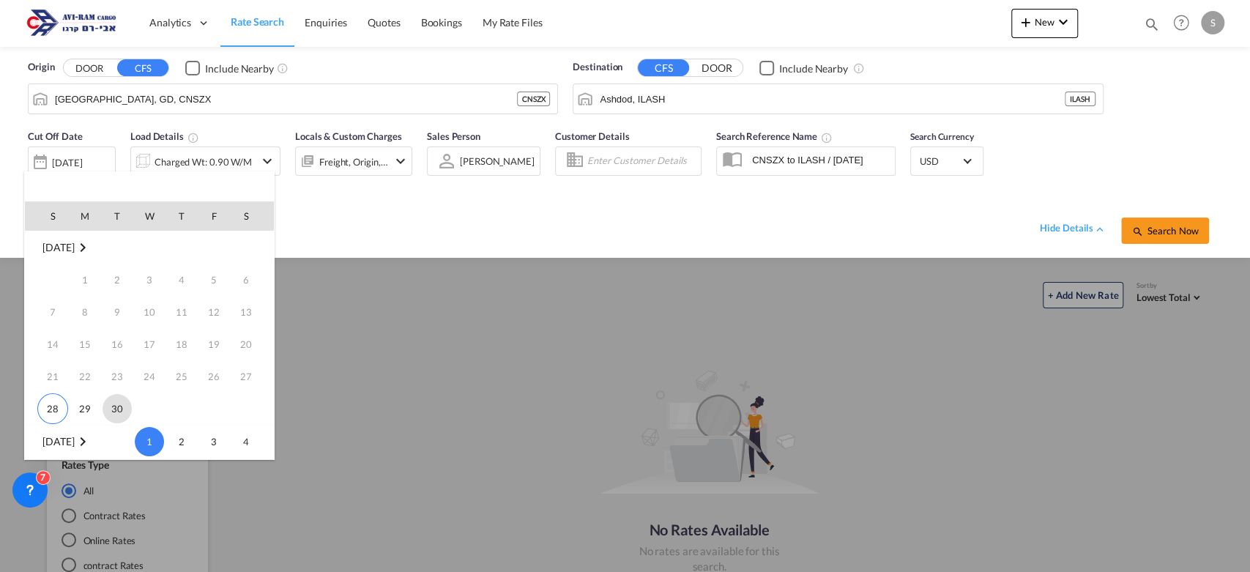
click at [121, 412] on span "30" at bounding box center [116, 408] width 29 height 29
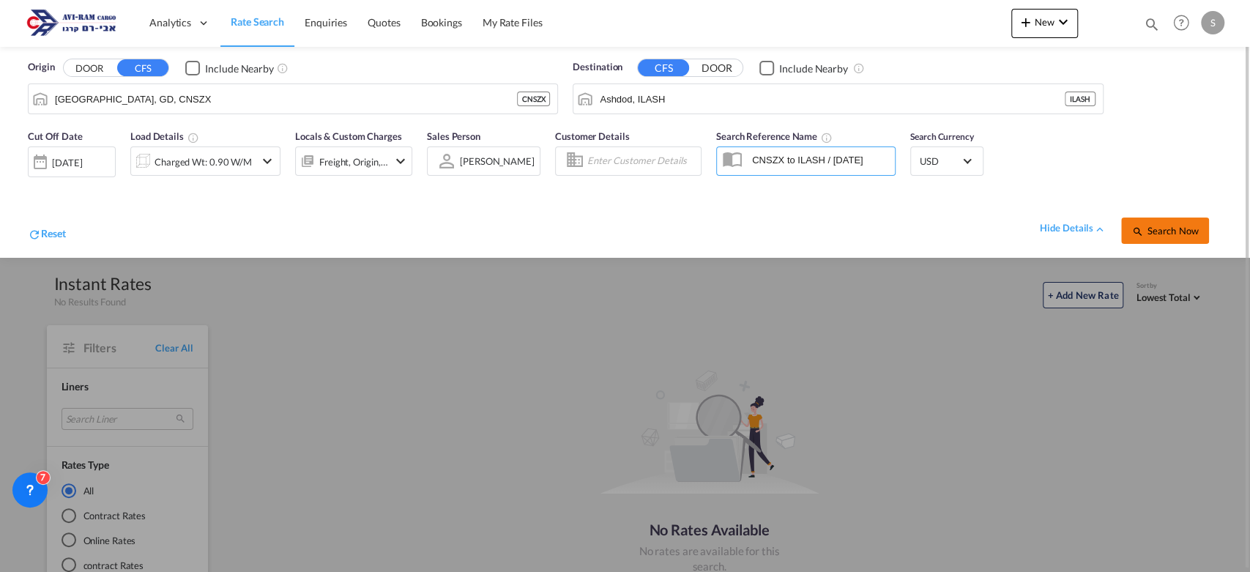
click at [1124, 233] on span "Search Now" at bounding box center [1164, 231] width 67 height 12
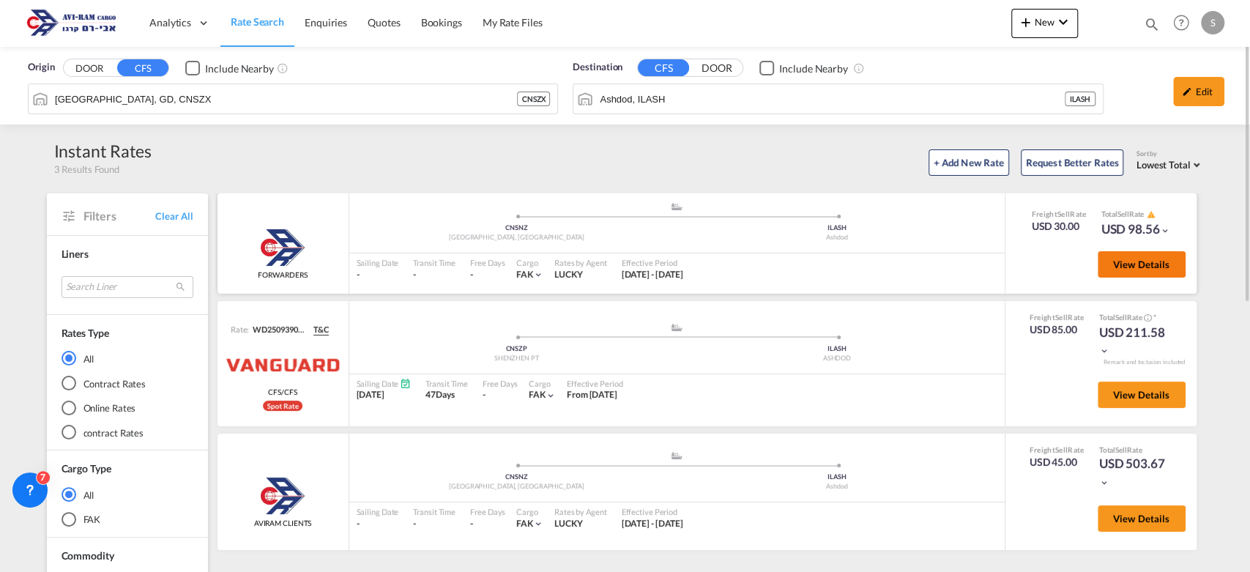
click at [1109, 256] on button "View Details" at bounding box center [1141, 264] width 88 height 26
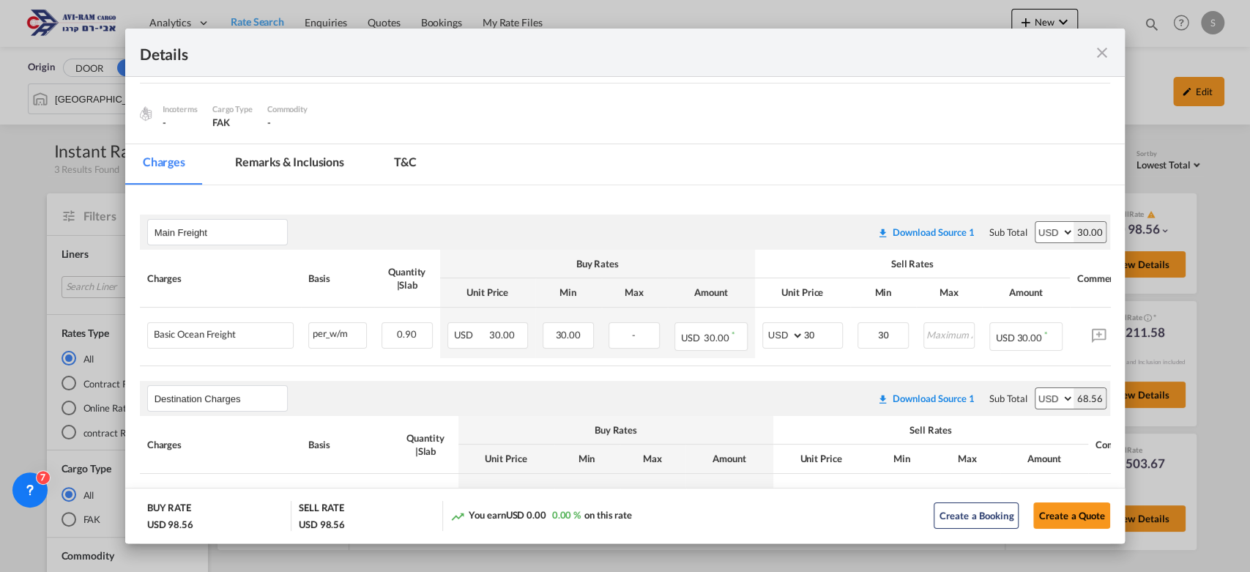
scroll to position [133, 0]
drag, startPoint x: 806, startPoint y: 327, endPoint x: 786, endPoint y: 331, distance: 20.8
click at [786, 331] on md-input-container "AED AFN ALL AMD ANG AOA ARS AUD AWG AZN BAM BBD BDT BGN BHD BIF BMD BND BOB BRL…" at bounding box center [802, 334] width 81 height 26
type input "27"
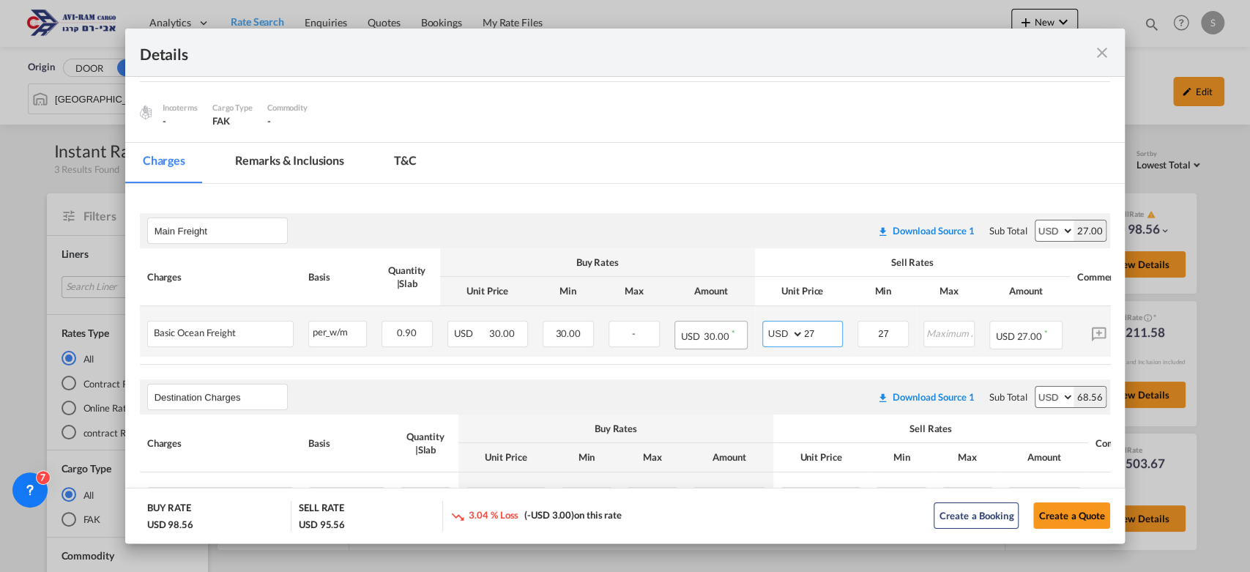
drag, startPoint x: 822, startPoint y: 332, endPoint x: 739, endPoint y: 338, distance: 82.9
click at [745, 338] on tr "Basic Ocean Freight Please Enter Already Exists per_w/m per_w/m can not applied…" at bounding box center [658, 331] width 1037 height 51
type input "30"
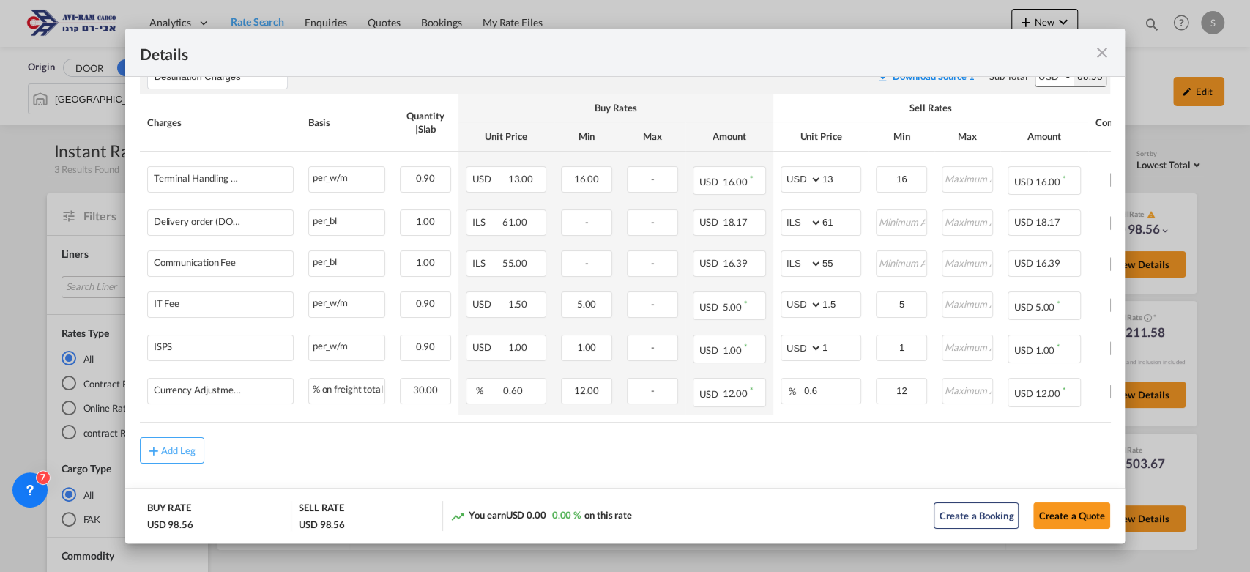
scroll to position [464, 0]
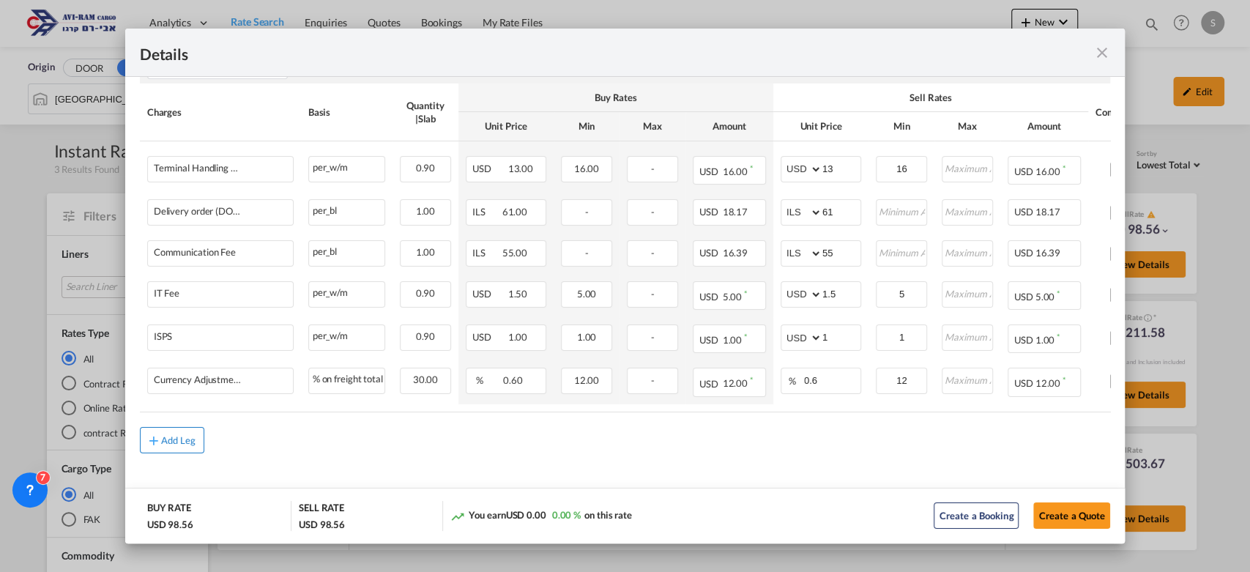
click at [180, 431] on button "Add Leg" at bounding box center [172, 440] width 64 height 26
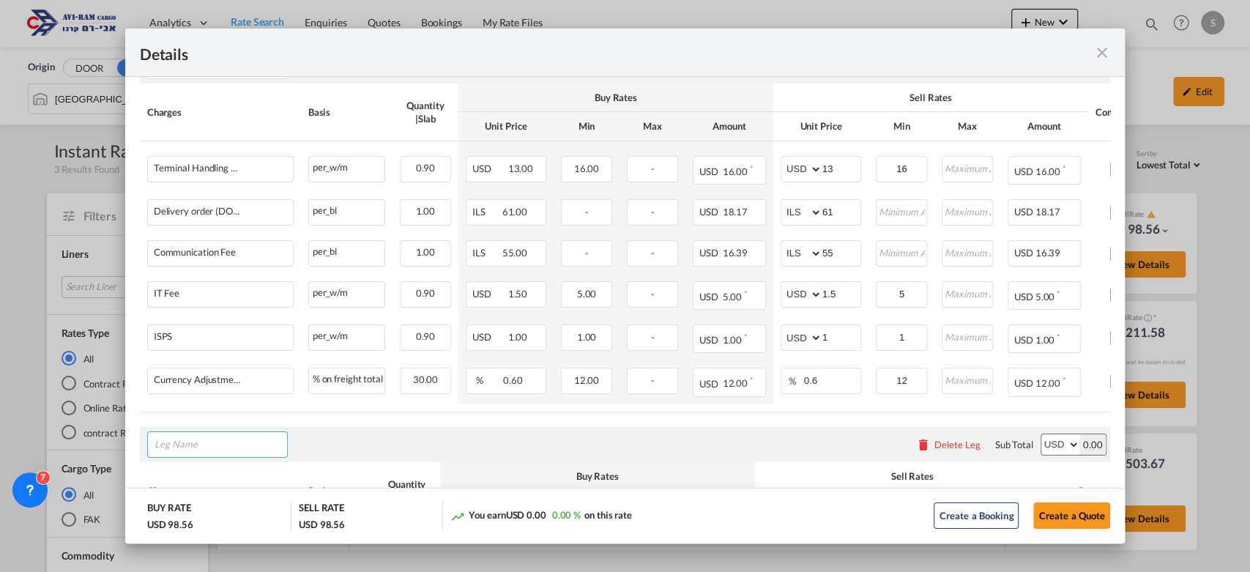
click at [182, 436] on input "Leg Name" at bounding box center [220, 444] width 133 height 22
click at [220, 310] on span "Origin Charges" at bounding box center [198, 309] width 66 height 12
type input "Origin Charges"
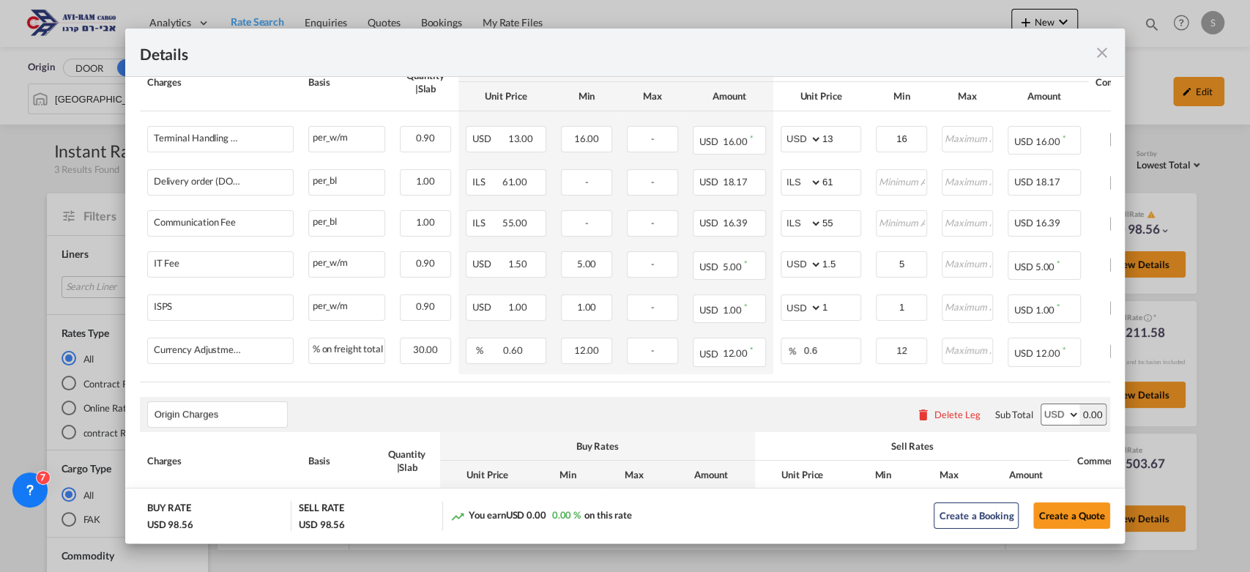
scroll to position [632, 0]
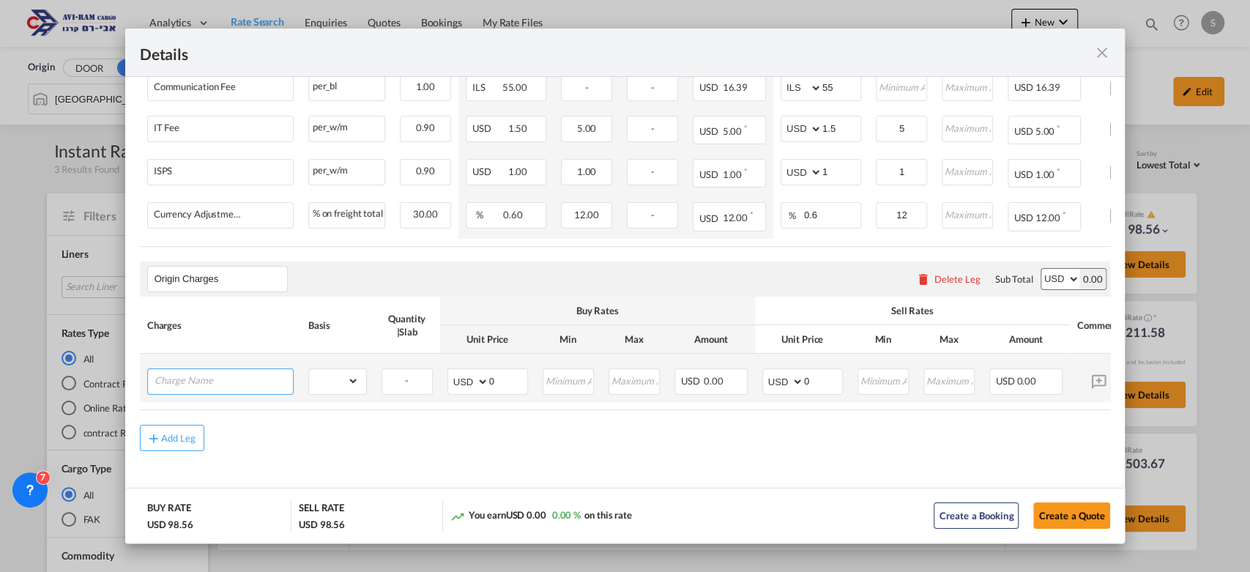
click at [217, 384] on input "Charge Name" at bounding box center [223, 380] width 138 height 22
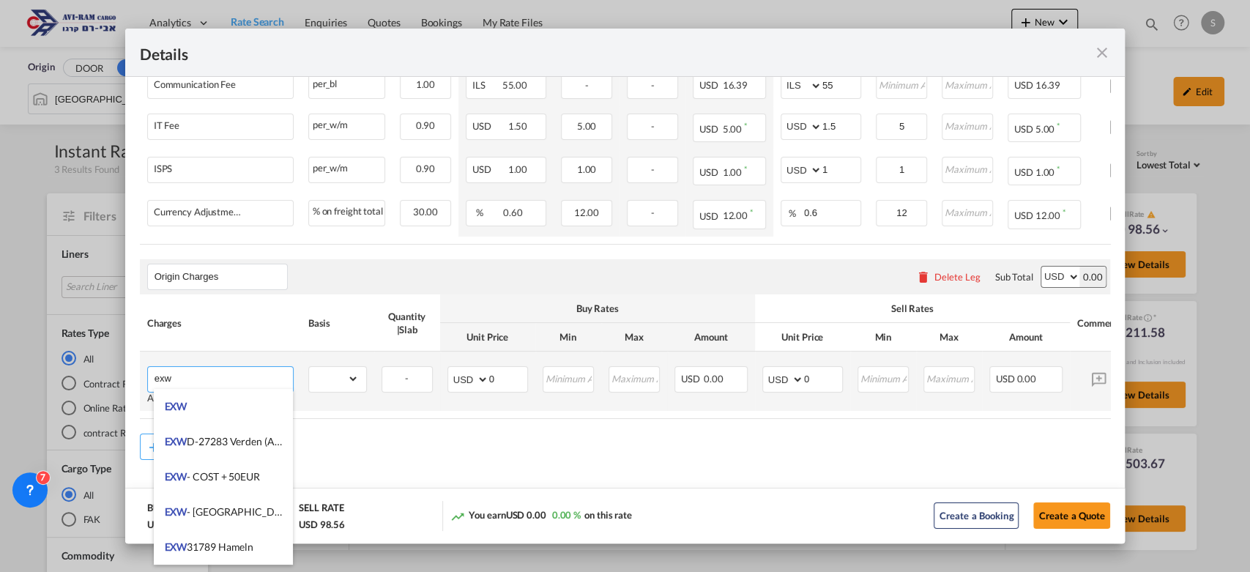
click at [215, 413] on li "EXW" at bounding box center [223, 406] width 139 height 35
type input "EXW"
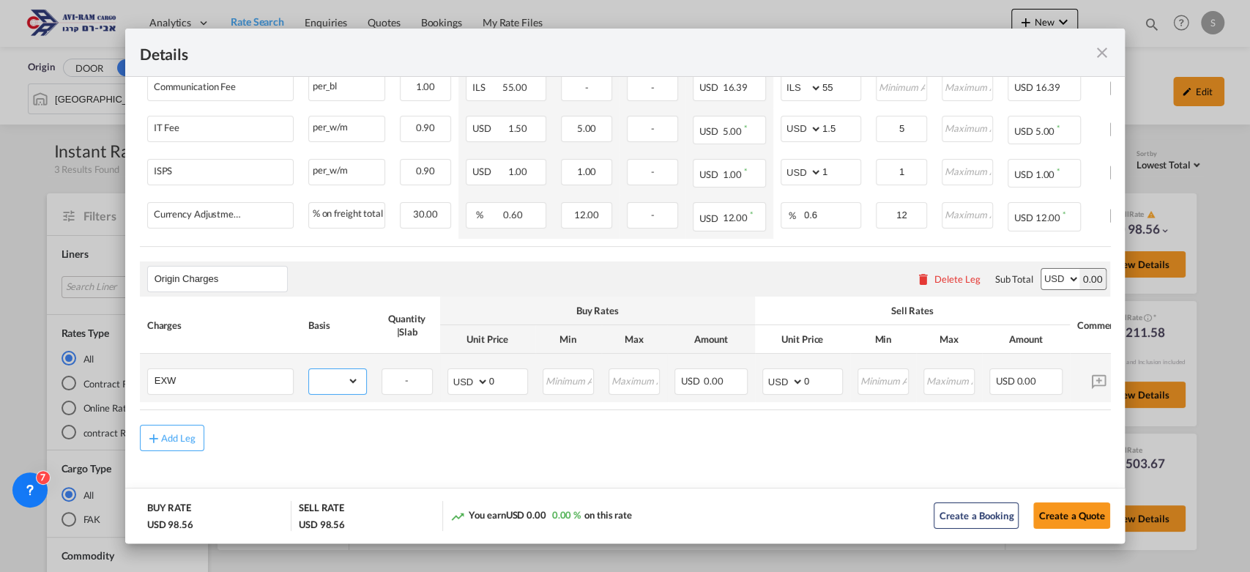
click at [338, 373] on select "gross_weight volumetric_weight per_shipment per_bl per_km per_hawb per_kg flat …" at bounding box center [334, 380] width 50 height 23
select select "per_shipment"
click at [309, 369] on select "gross_weight volumetric_weight per_shipment per_bl per_km per_hawb per_kg flat …" at bounding box center [334, 380] width 50 height 23
drag, startPoint x: 820, startPoint y: 379, endPoint x: 773, endPoint y: 386, distance: 47.3
click at [774, 383] on md-input-container "AED AFN ALL AMD ANG AOA ARS AUD AWG AZN BAM BBD BDT BGN BHD BIF BMD BND BOB BRL…" at bounding box center [802, 381] width 81 height 26
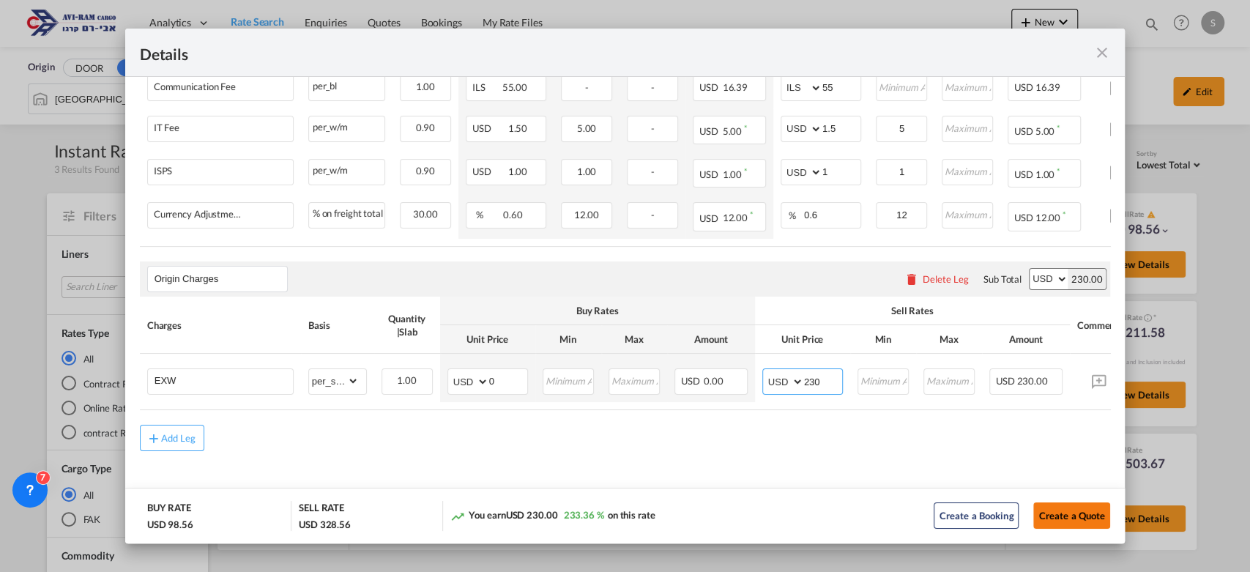
type input "230"
click at [1086, 514] on button "Create a Quote" at bounding box center [1071, 515] width 77 height 26
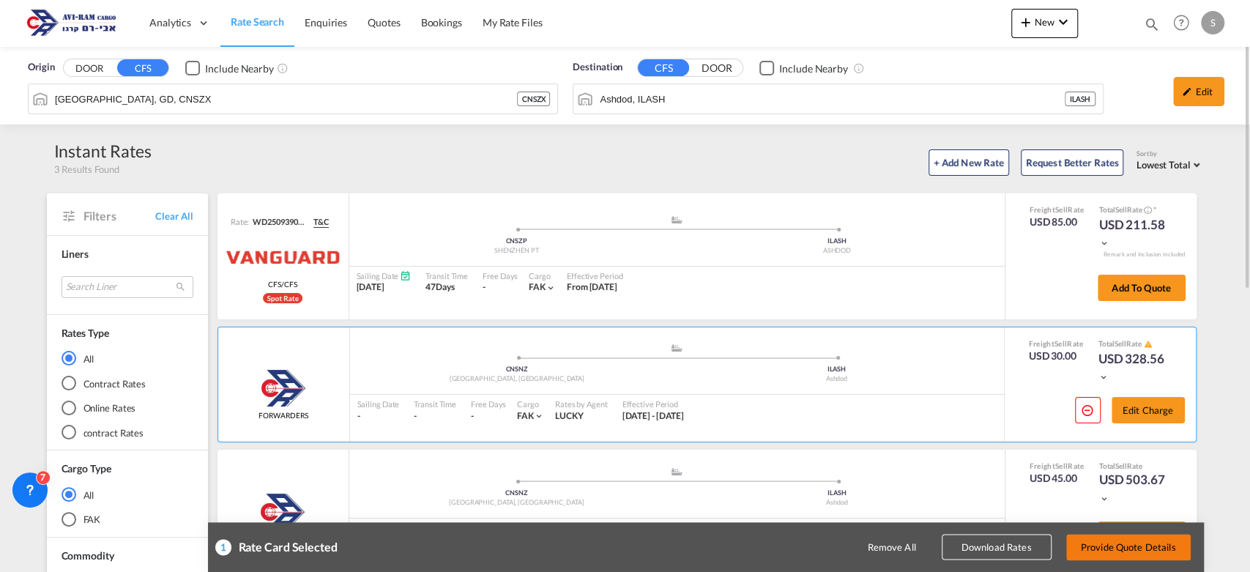
click at [1124, 514] on button "Provide Quote Details" at bounding box center [1128, 547] width 124 height 26
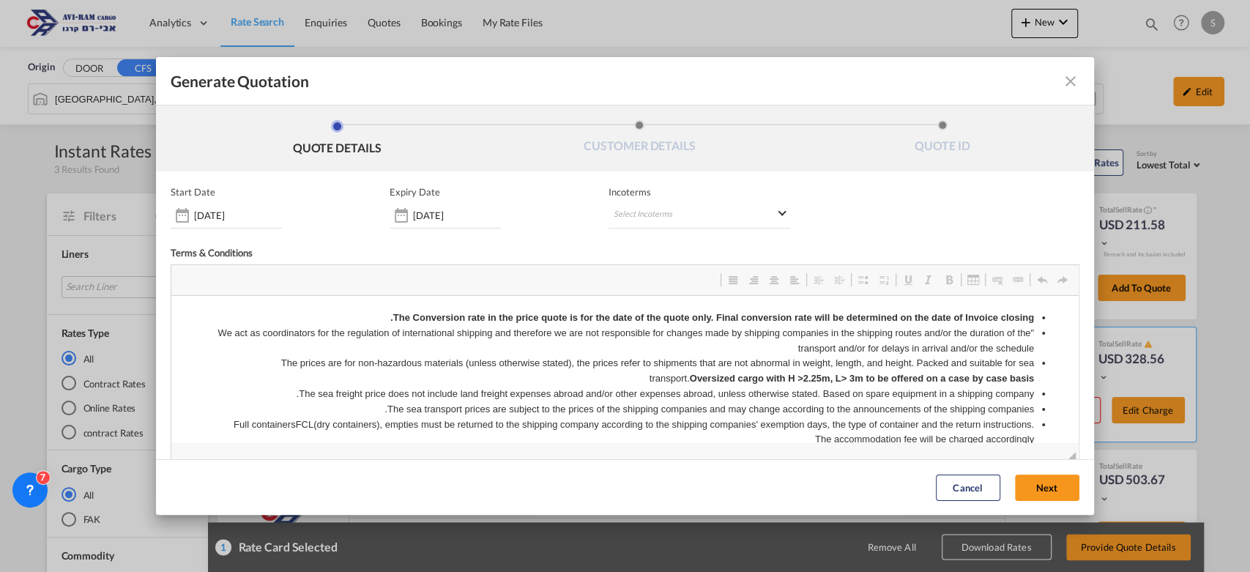
scroll to position [0, 0]
click at [679, 214] on md-select "Select Incoterms" at bounding box center [699, 215] width 182 height 26
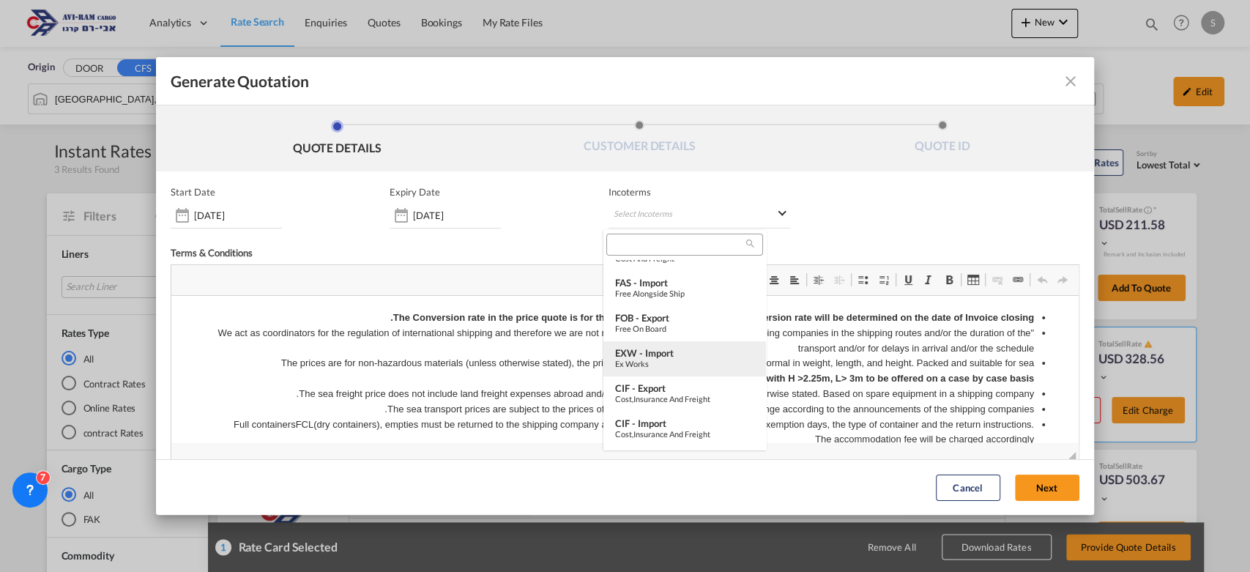
scroll to position [275, 0]
drag, startPoint x: 685, startPoint y: 346, endPoint x: 711, endPoint y: 362, distance: 30.9
click at [685, 346] on div "EXW - import" at bounding box center [684, 348] width 139 height 12
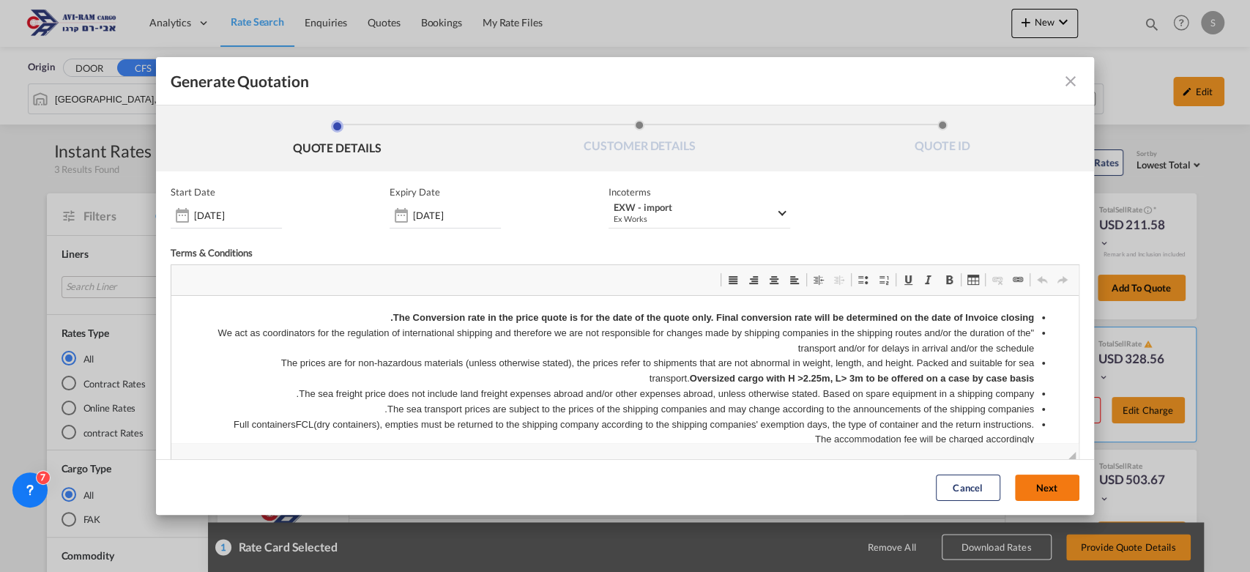
click at [1033, 485] on button "Next" at bounding box center [1047, 487] width 64 height 26
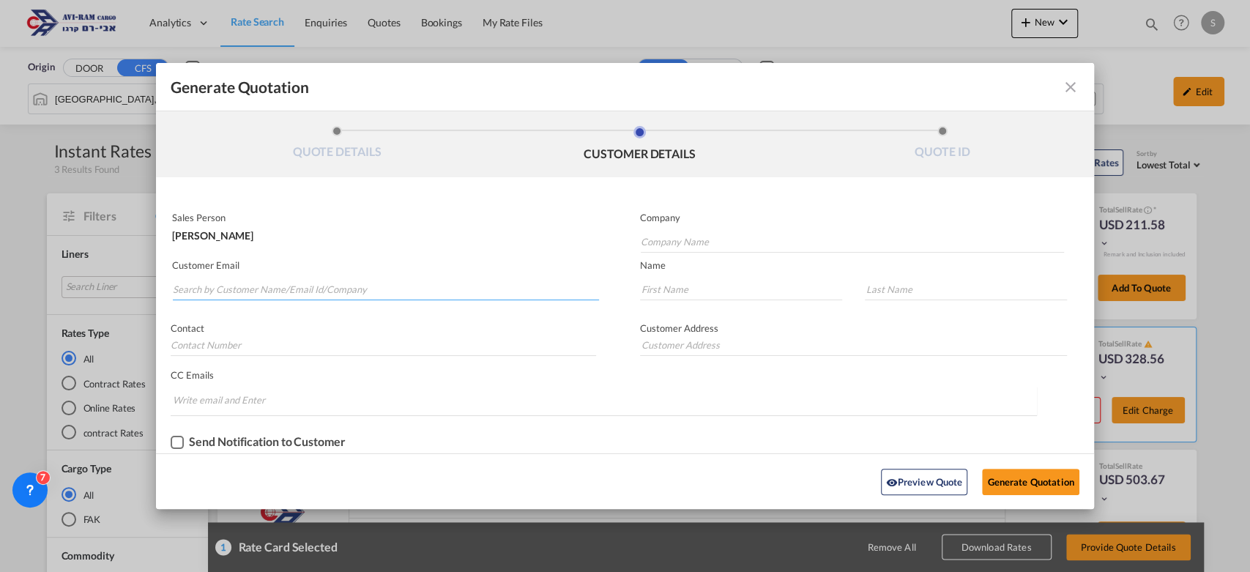
click at [319, 294] on input "Search by Customer Name/Email Id/Company" at bounding box center [386, 289] width 426 height 22
drag, startPoint x: 203, startPoint y: 297, endPoint x: 53, endPoint y: 288, distance: 150.3
click at [70, 288] on div "Generate Quotation QUOTE DETAILS CUSTOMER DETAILS QUOTE ID Start Date 28 Sep 20…" at bounding box center [625, 286] width 1250 height 572
paste input "[EMAIL_ADDRESS][DOMAIN_NAME]"
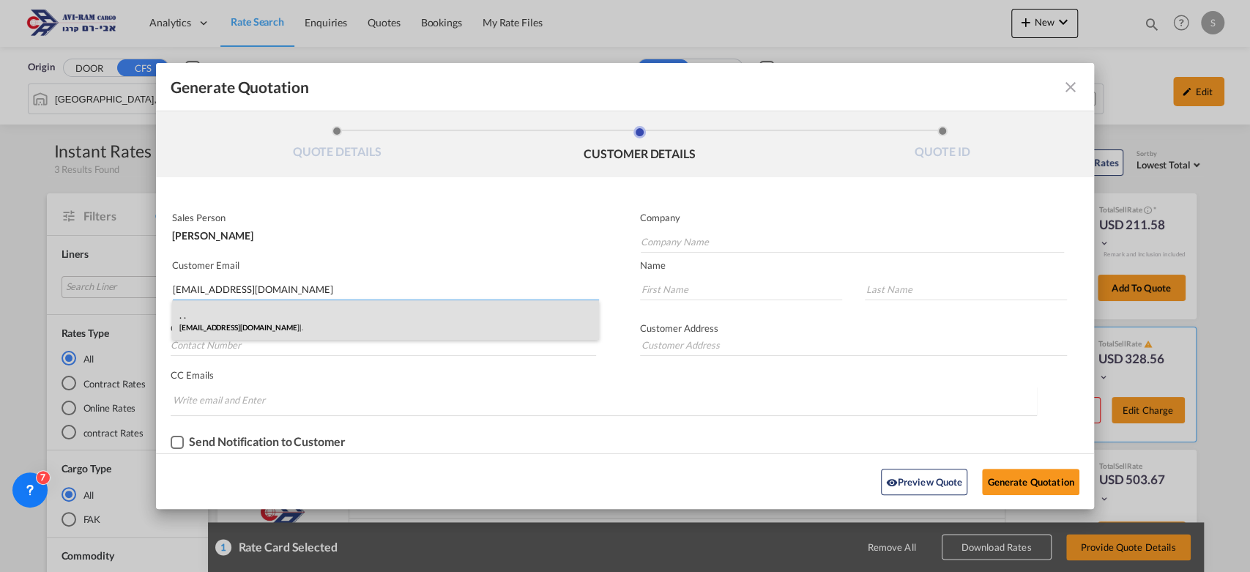
type input "[EMAIL_ADDRESS][DOMAIN_NAME]"
click at [266, 318] on div ". . logistics@topland.ps | ." at bounding box center [385, 320] width 427 height 40
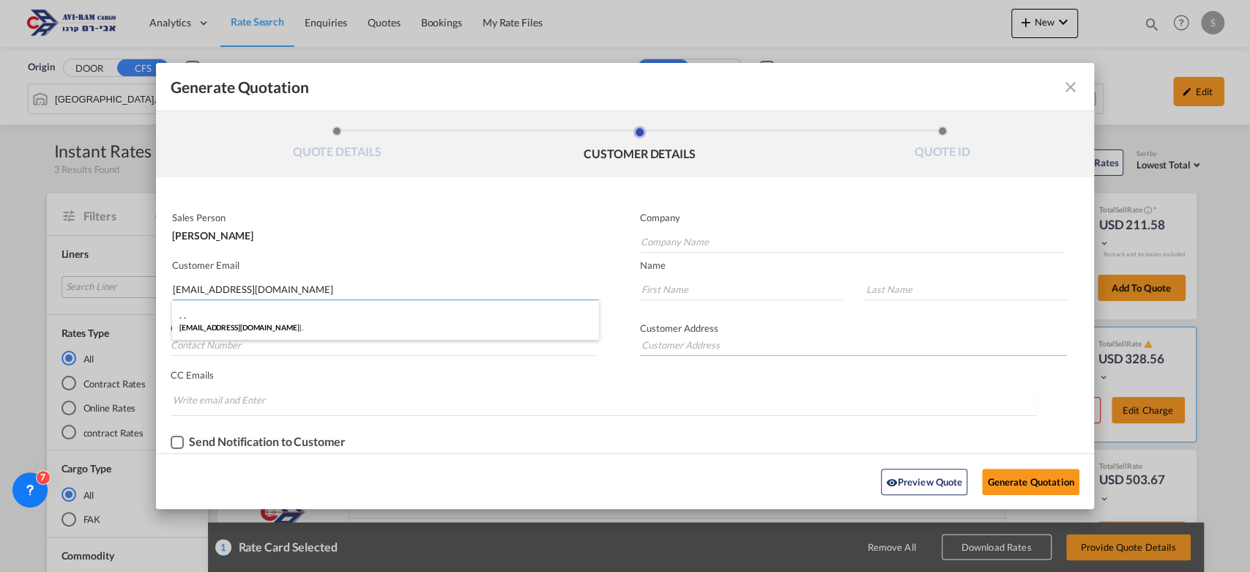
type input "."
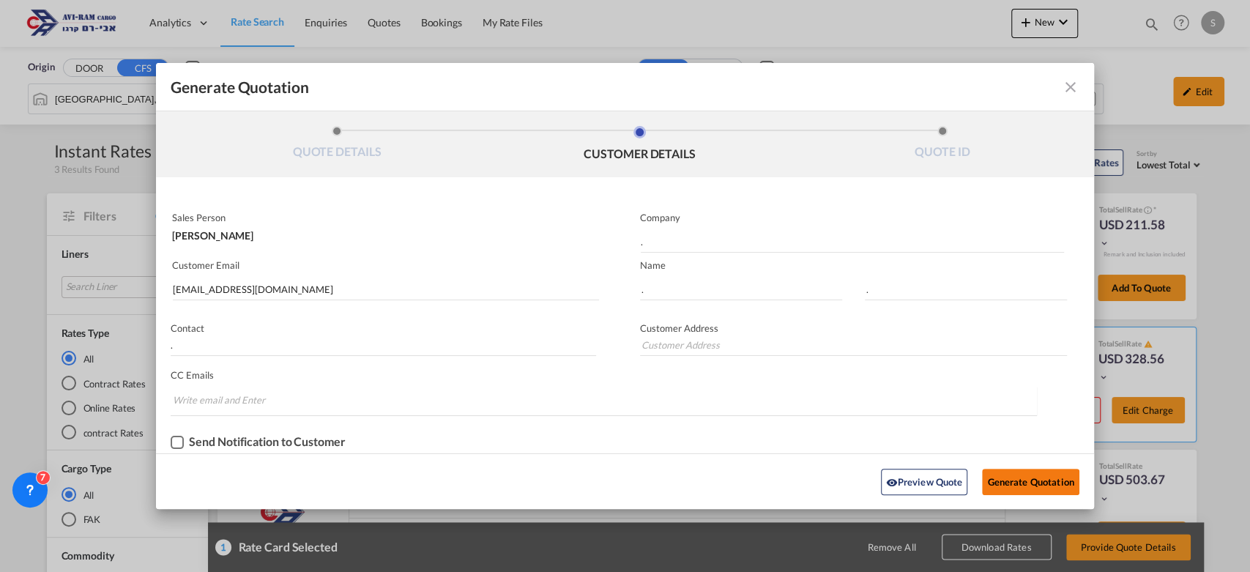
click at [1019, 477] on button "Generate Quotation" at bounding box center [1030, 482] width 97 height 26
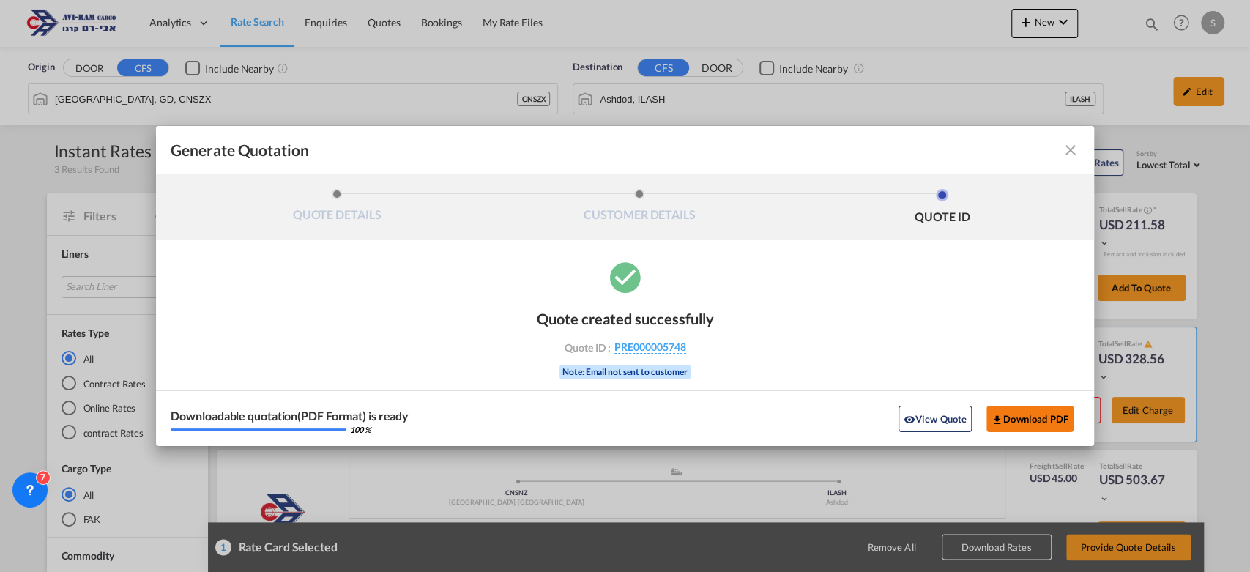
click at [1000, 409] on button "Download PDF" at bounding box center [1029, 419] width 87 height 26
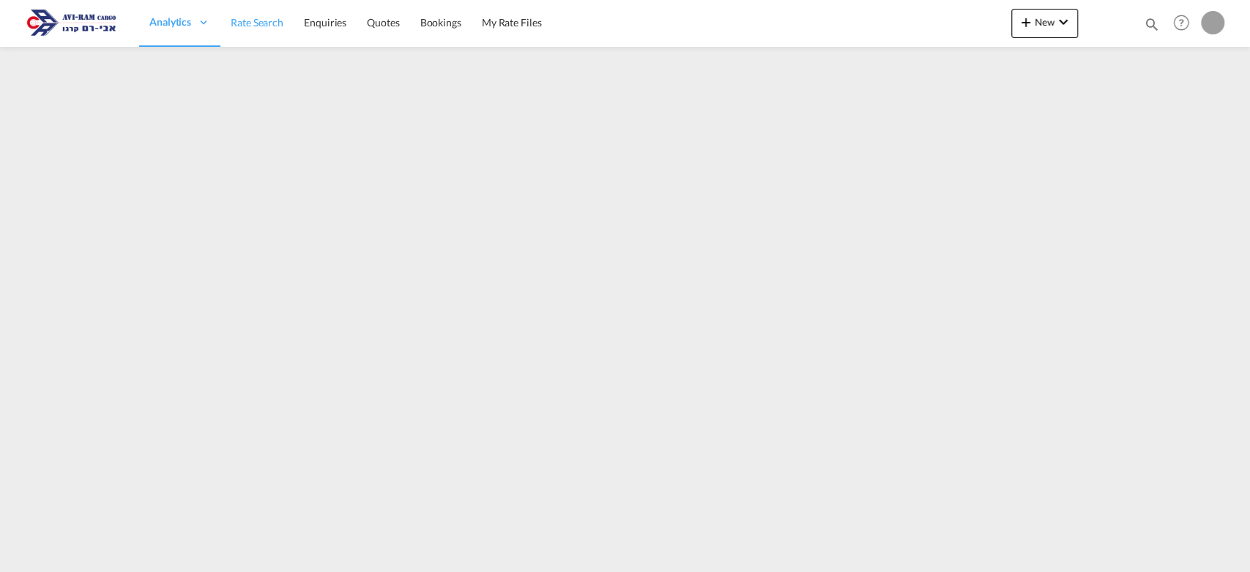
click at [259, 27] on span "Rate Search" at bounding box center [257, 22] width 53 height 12
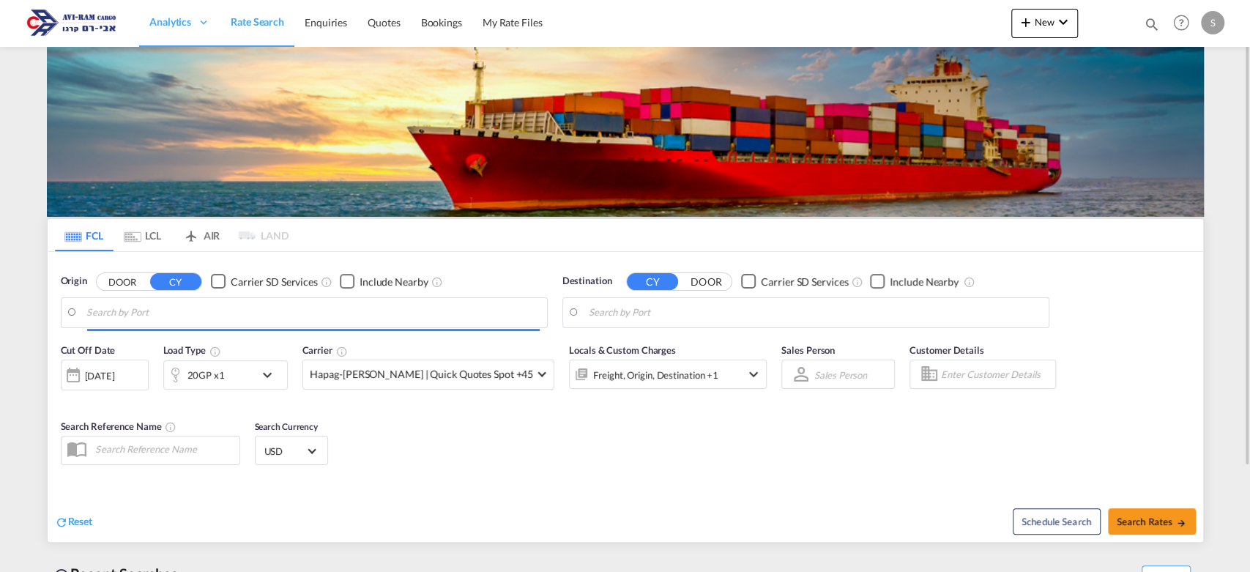
type input "[GEOGRAPHIC_DATA], PLGDY"
type input "[GEOGRAPHIC_DATA], [GEOGRAPHIC_DATA]"
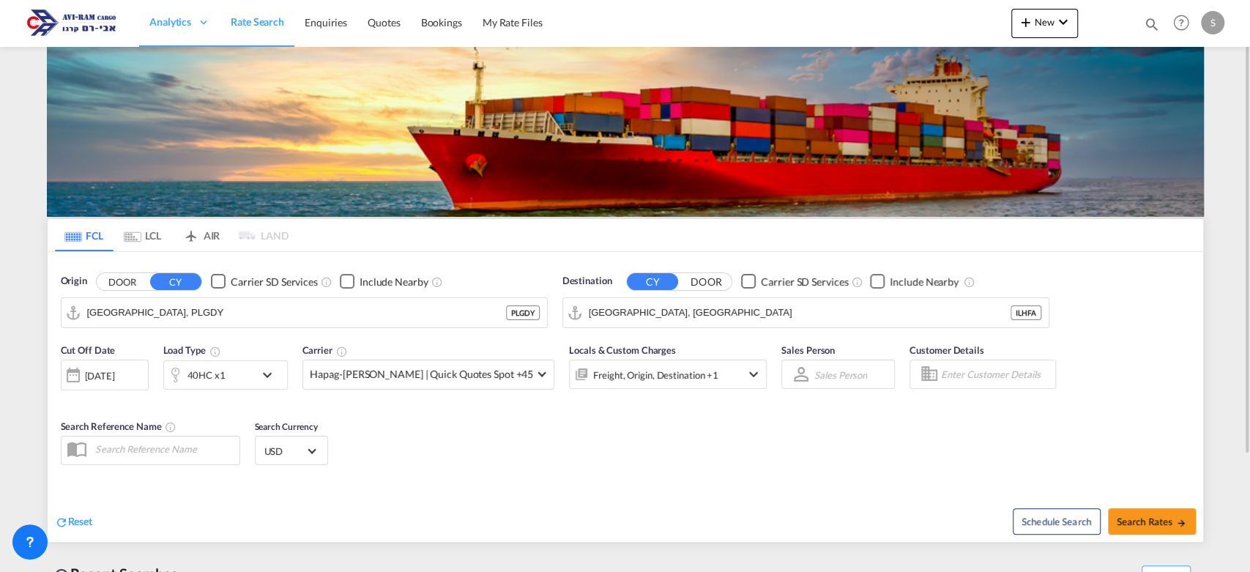
click at [149, 238] on md-tab-item "LCL" at bounding box center [142, 235] width 59 height 32
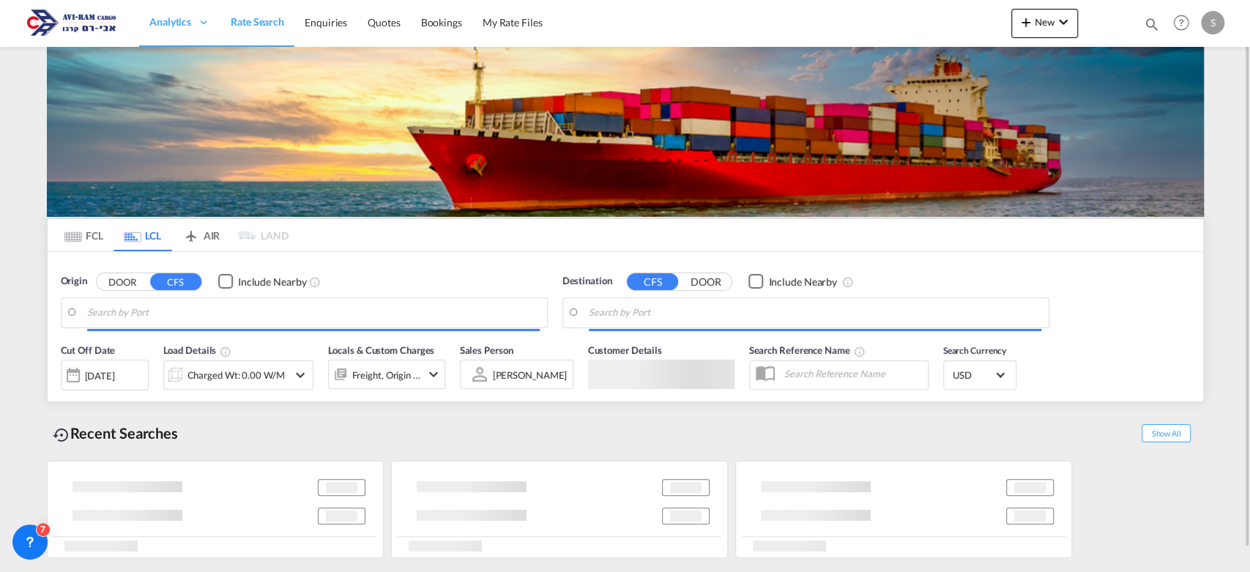
type input "Shenzhen, GD, CNSZX"
type input "Ashdod, ILASH"
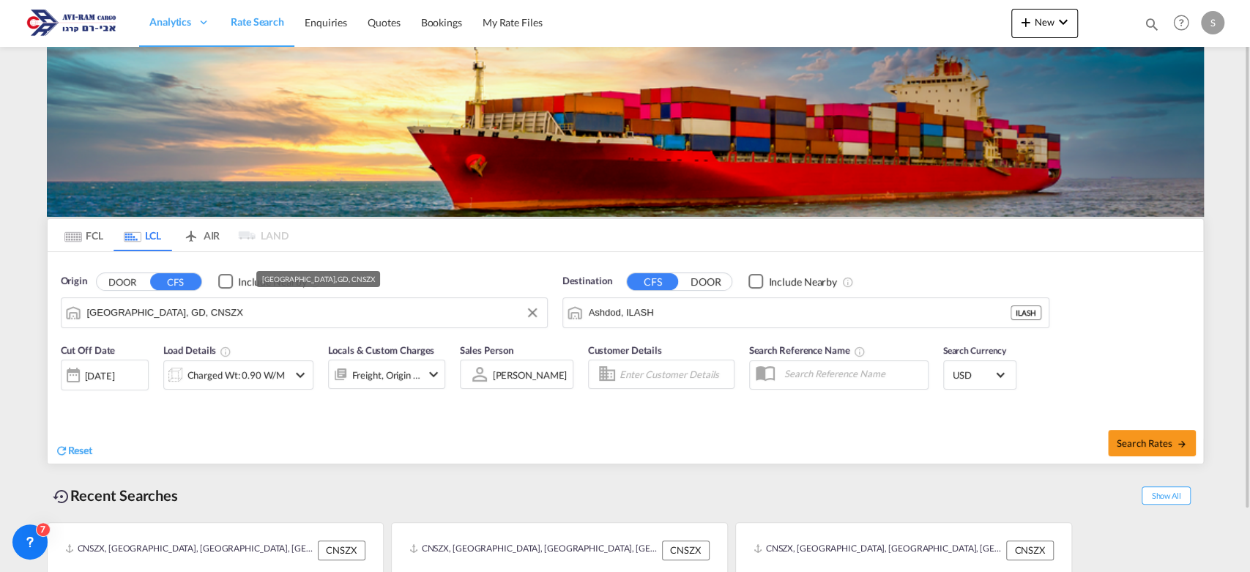
click at [164, 325] on md-autocomplete-wrap "Shenzhen, GD, CNSZX" at bounding box center [313, 316] width 452 height 29
click at [170, 313] on input "Shenzhen, GD, CNSZX" at bounding box center [313, 313] width 452 height 22
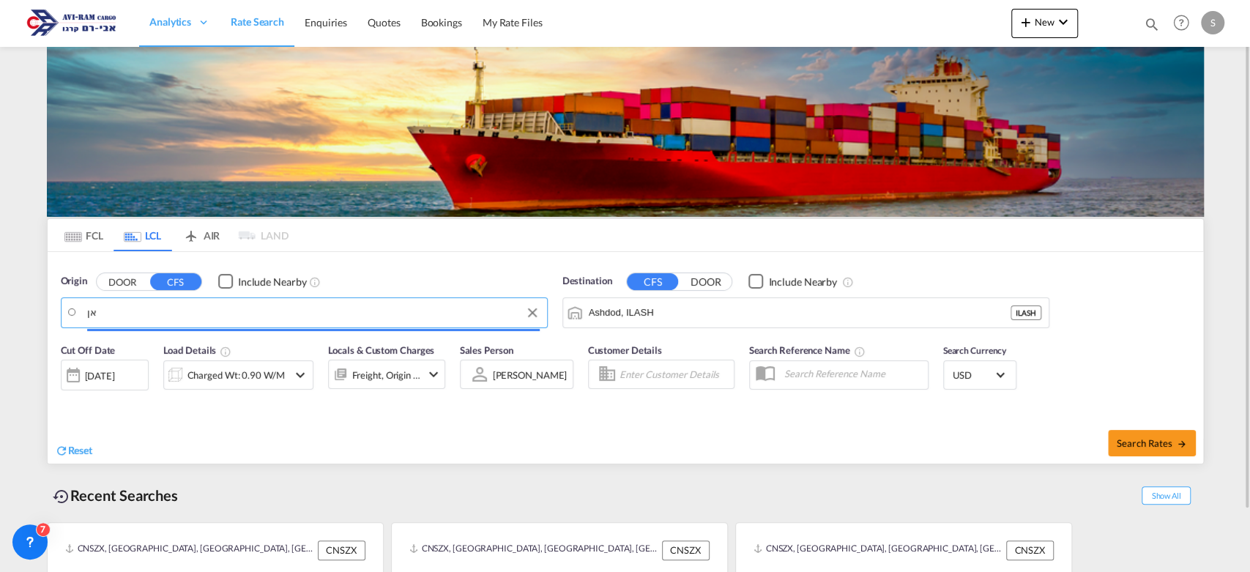
type input "א"
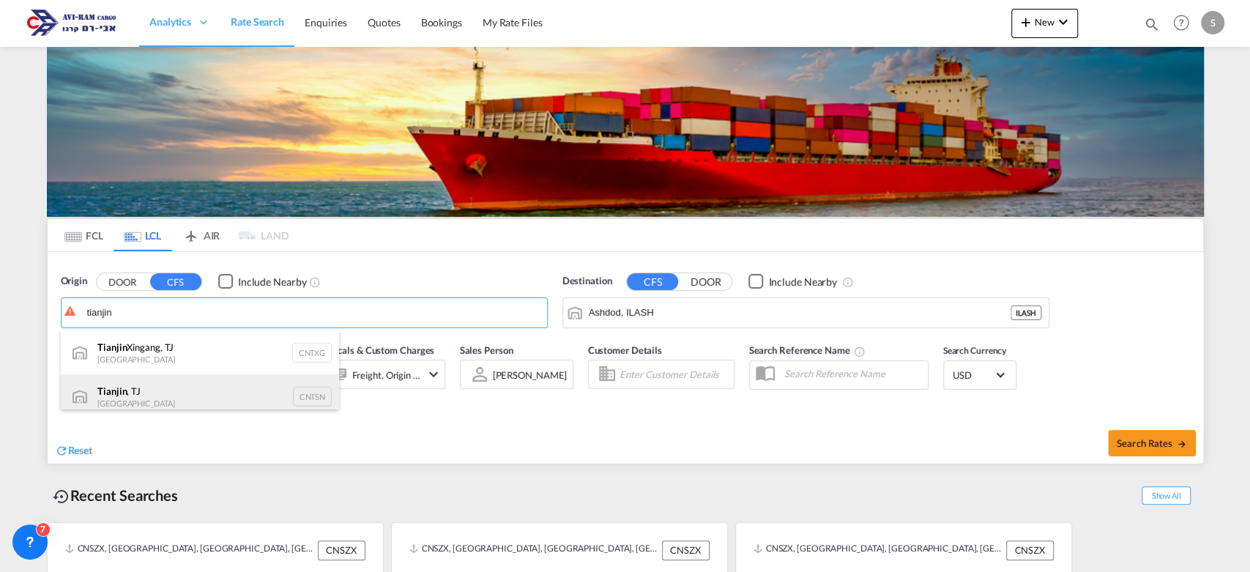
click at [168, 390] on div "Tianjin , TJ China CNTSN" at bounding box center [200, 396] width 278 height 44
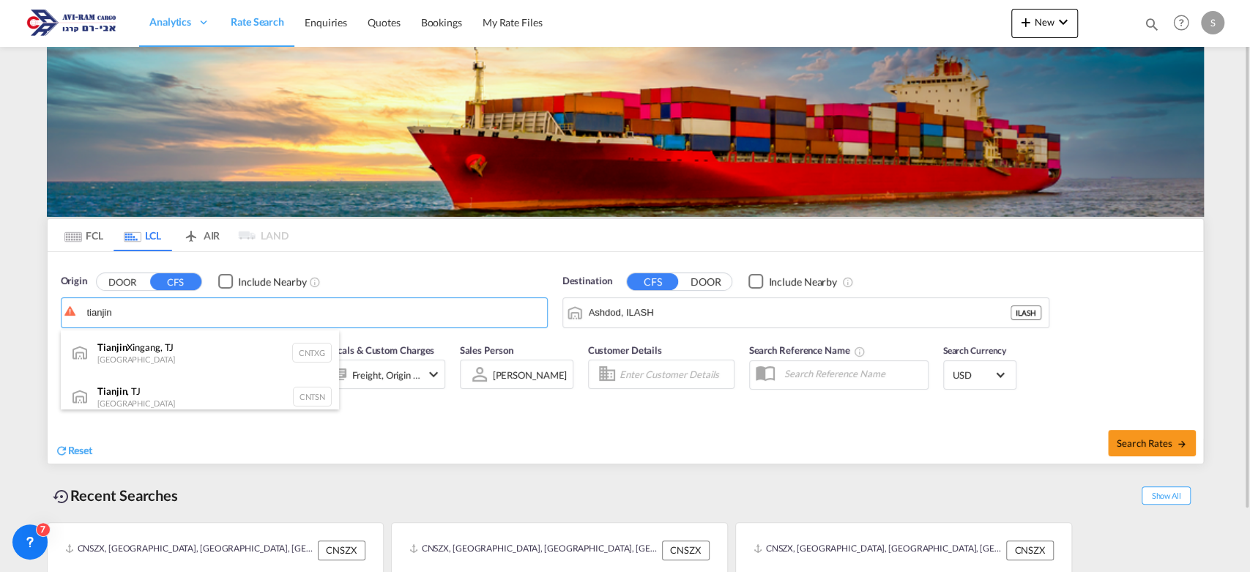
type input "Tianjin, TJ, CNTSN"
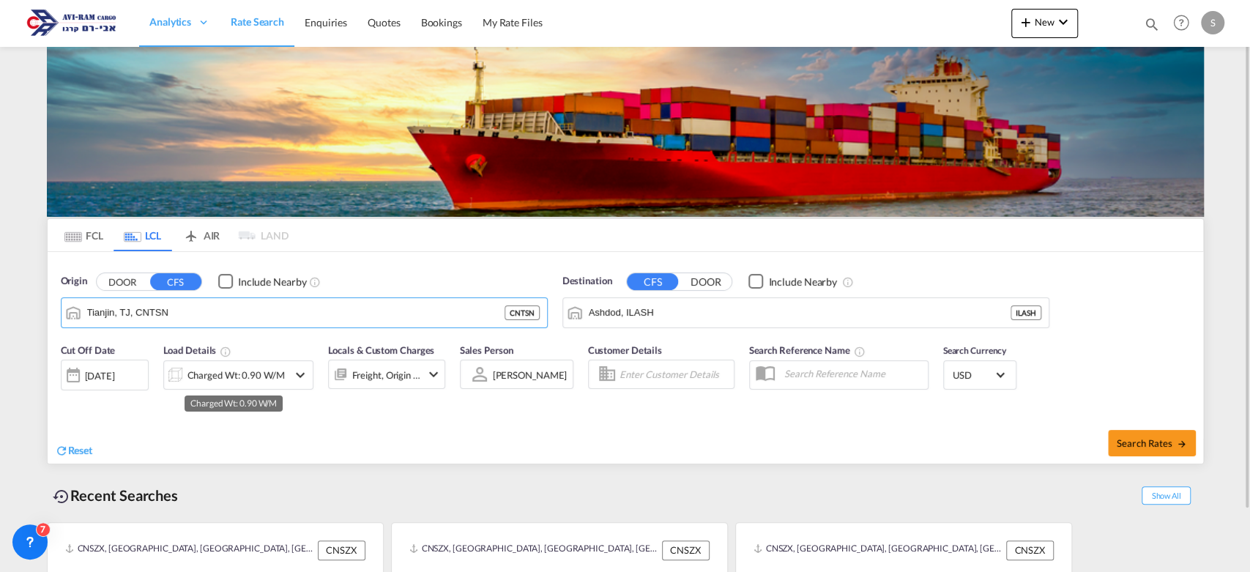
click at [234, 381] on div "Charged Wt: 0.90 W/M" at bounding box center [235, 375] width 97 height 20
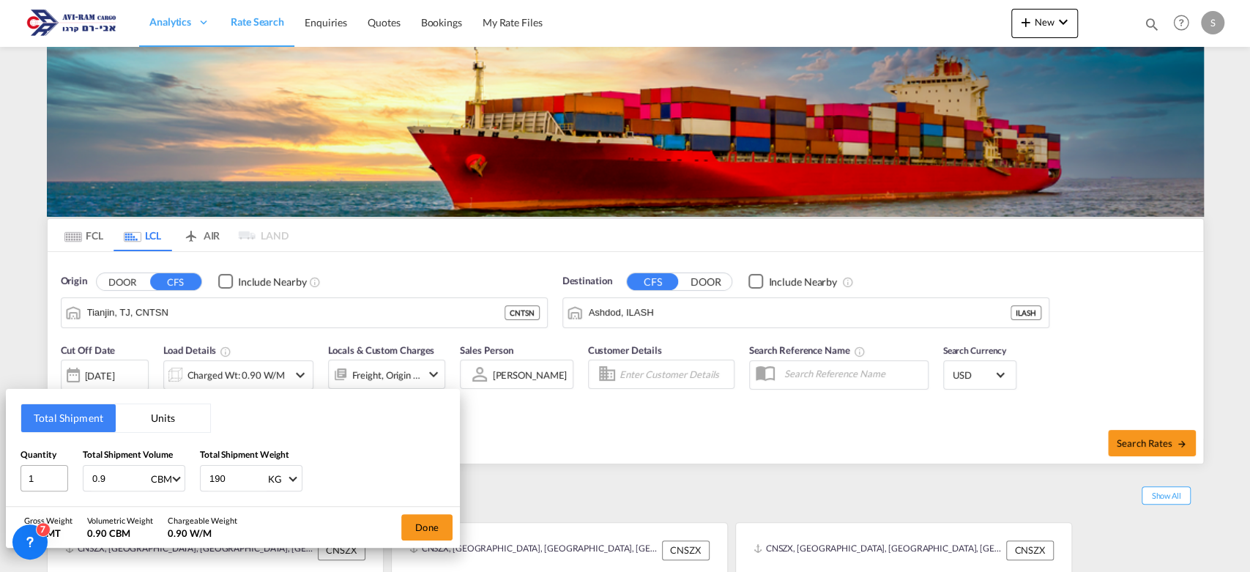
drag, startPoint x: 111, startPoint y: 474, endPoint x: 65, endPoint y: 469, distance: 46.3
click at [65, 469] on div "Quantity 1 Total Shipment Volume 0.9 CBM CBM CFT Total Shipment Weight 190 KG K…" at bounding box center [232, 469] width 425 height 44
type input "12.6"
drag, startPoint x: 234, startPoint y: 484, endPoint x: 158, endPoint y: 471, distance: 76.6
click at [163, 473] on div "Quantity 1 Total Shipment Volume 12.6 CBM CBM CFT Total Shipment Weight 190 KG …" at bounding box center [232, 469] width 425 height 44
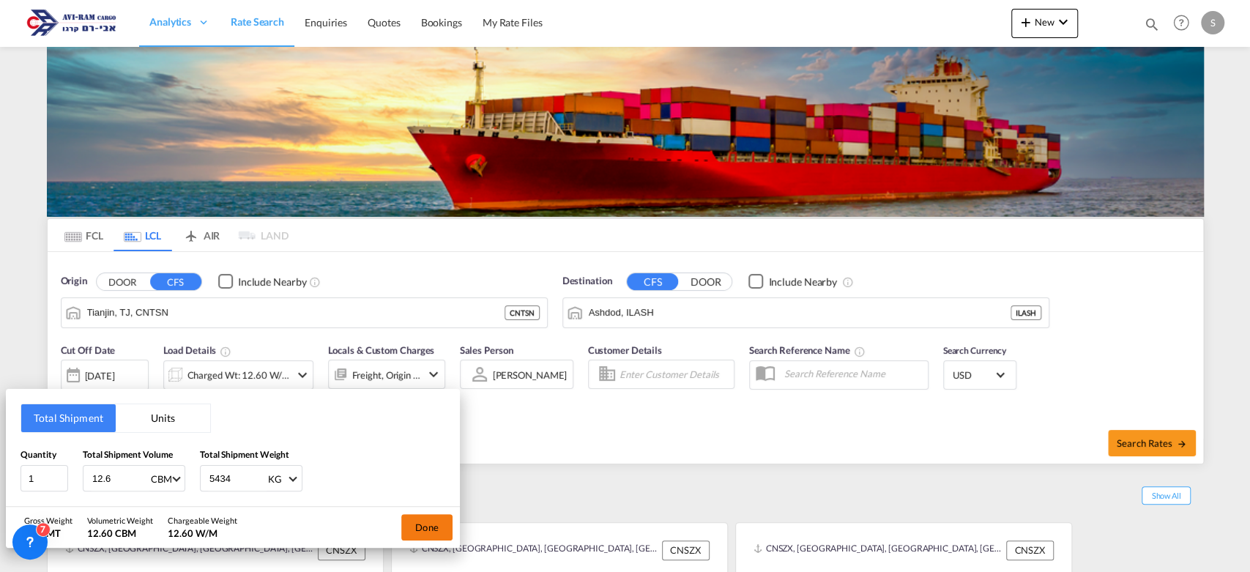
type input "5434"
click at [439, 531] on button "Done" at bounding box center [426, 527] width 51 height 26
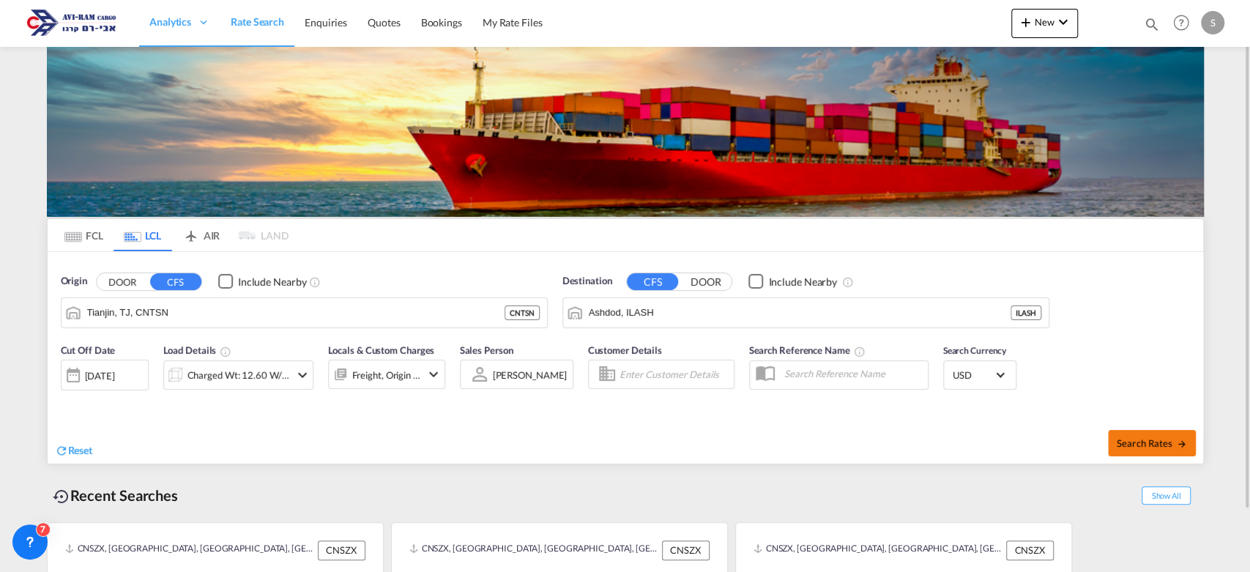
click at [1133, 442] on span "Search Rates" at bounding box center [1151, 443] width 70 height 12
type input "CNTSN to ILASH / 28 Sep 2025"
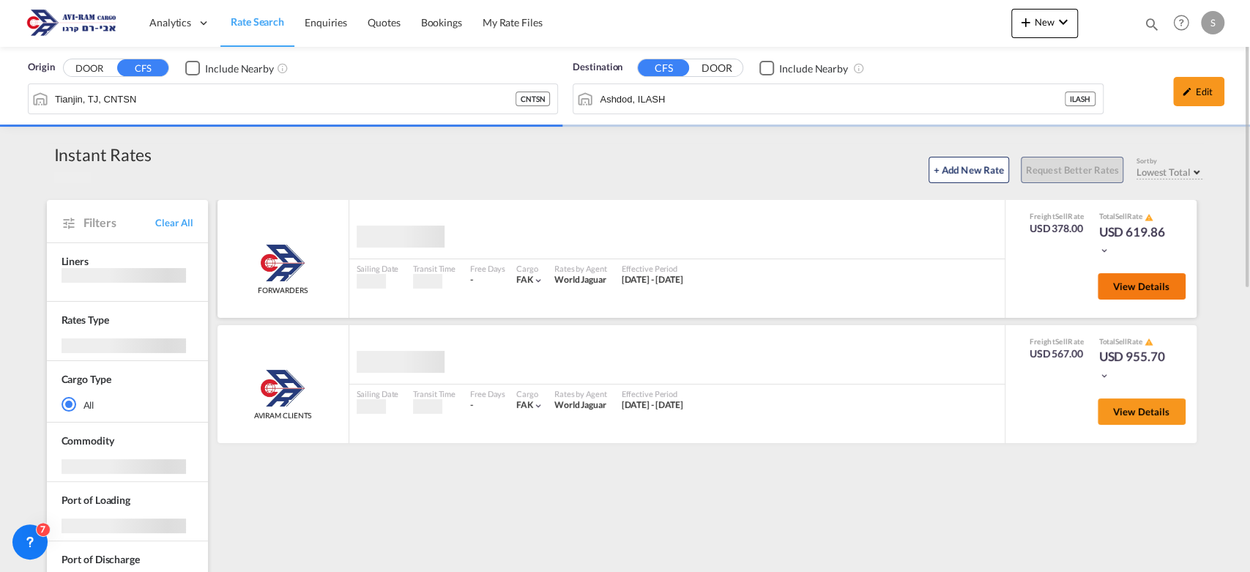
click at [1143, 281] on span "View Details" at bounding box center [1141, 286] width 57 height 12
click at [1145, 283] on span "View Details" at bounding box center [1141, 286] width 57 height 12
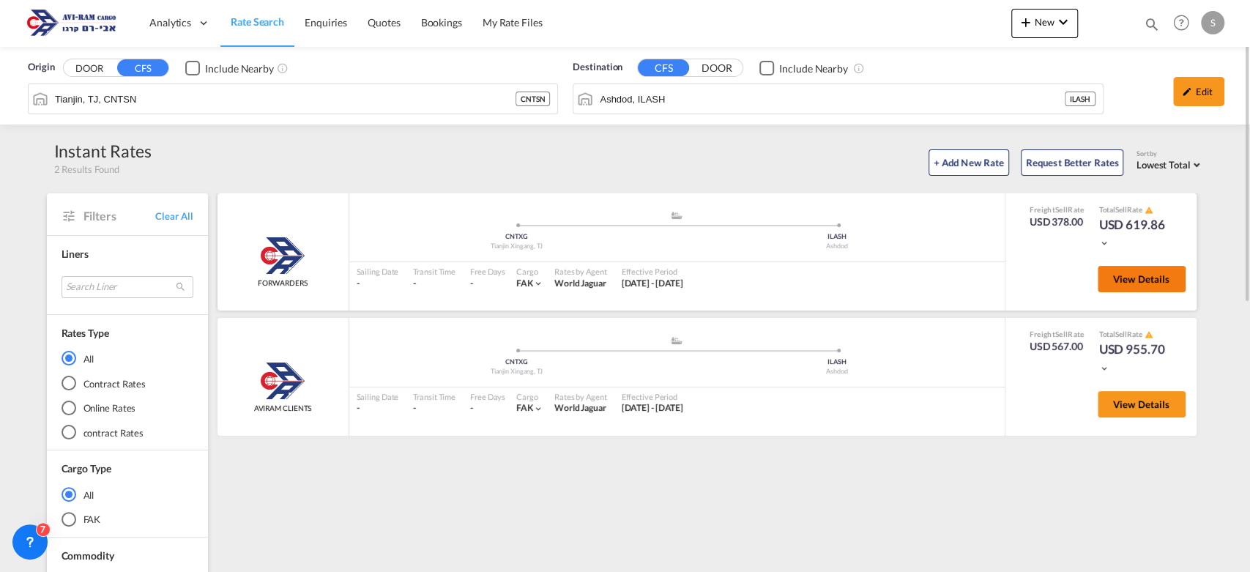
click at [1142, 280] on span "View Details" at bounding box center [1141, 279] width 57 height 12
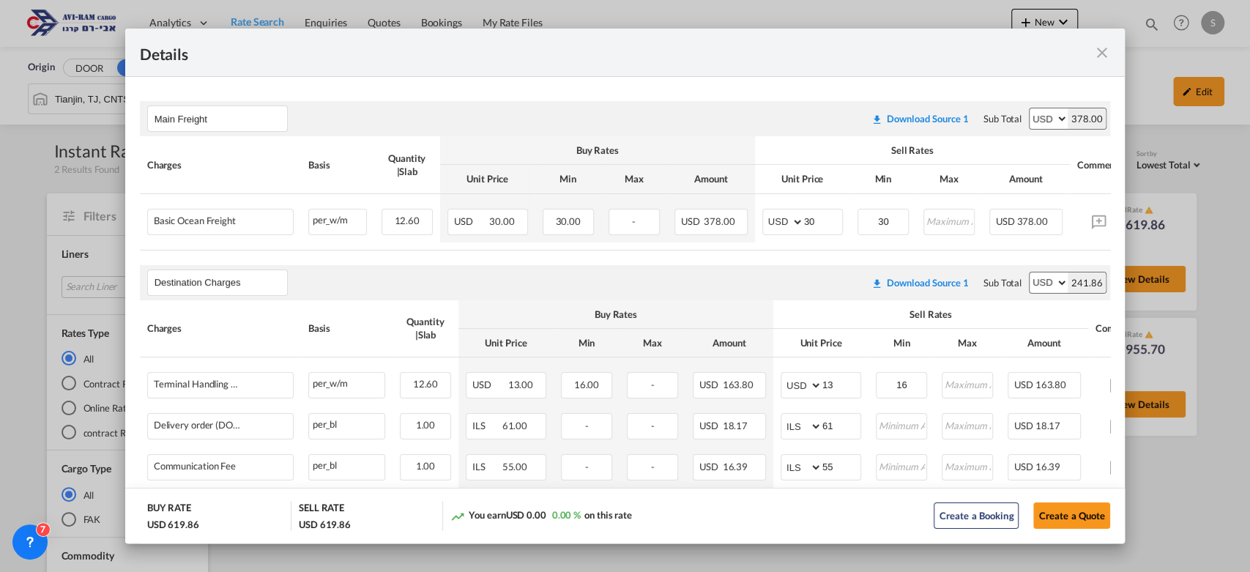
scroll to position [242, 0]
drag, startPoint x: 802, startPoint y: 222, endPoint x: 769, endPoint y: 226, distance: 33.2
click at [762, 223] on md-input-container "AED AFN ALL AMD ANG AOA ARS AUD AWG AZN BAM BBD BDT BGN BHD BIF BMD BND BOB BRL…" at bounding box center [802, 225] width 81 height 26
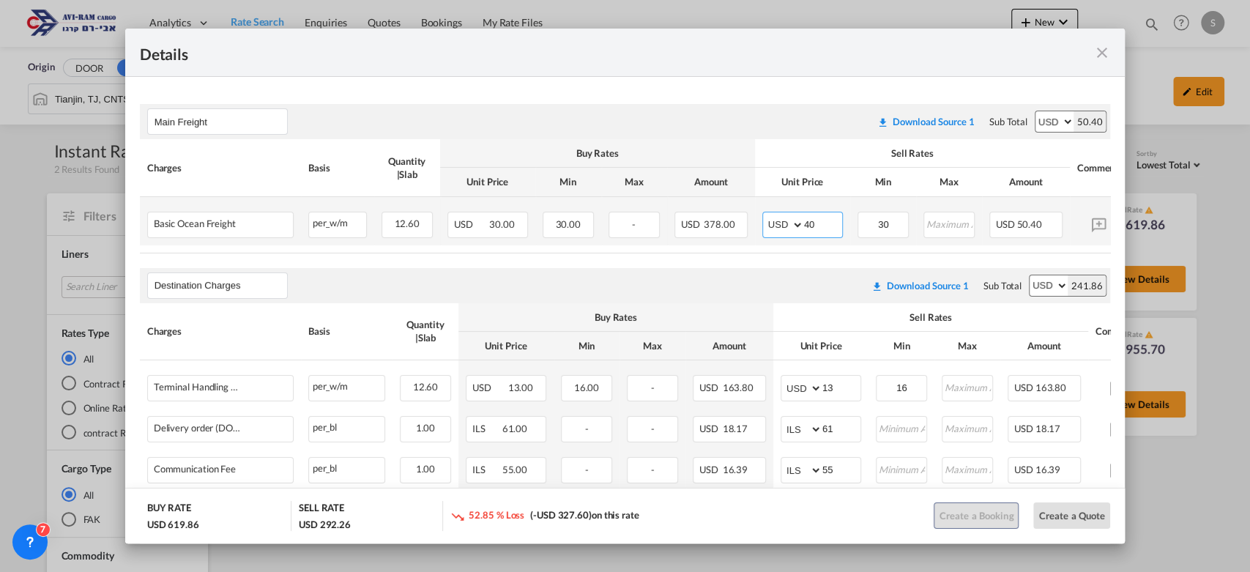
type input "40"
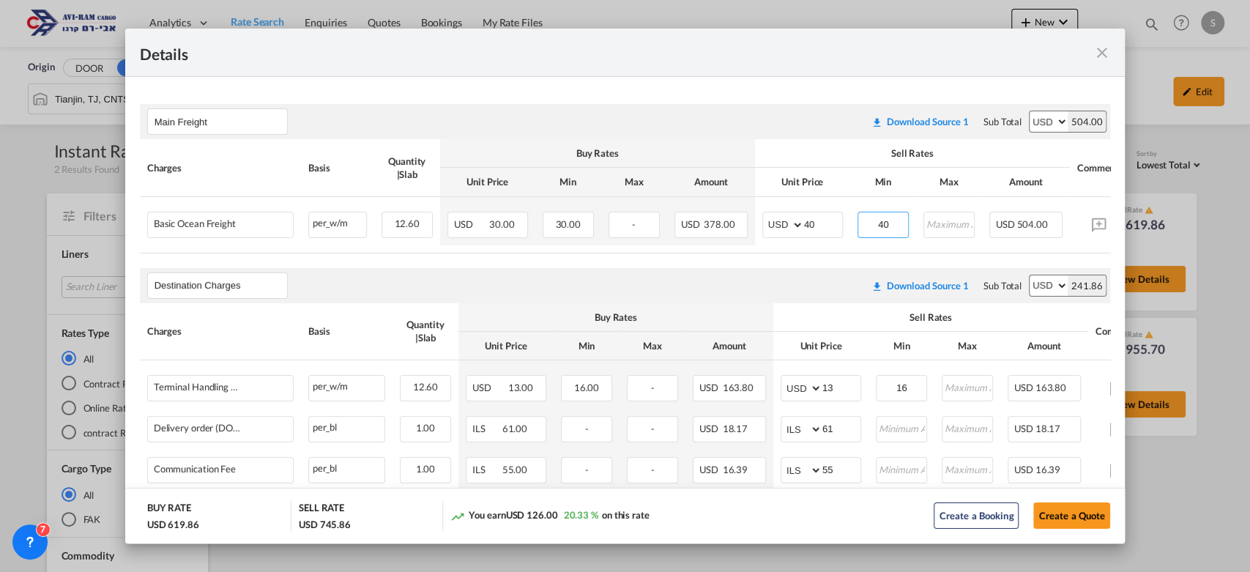
type input "40"
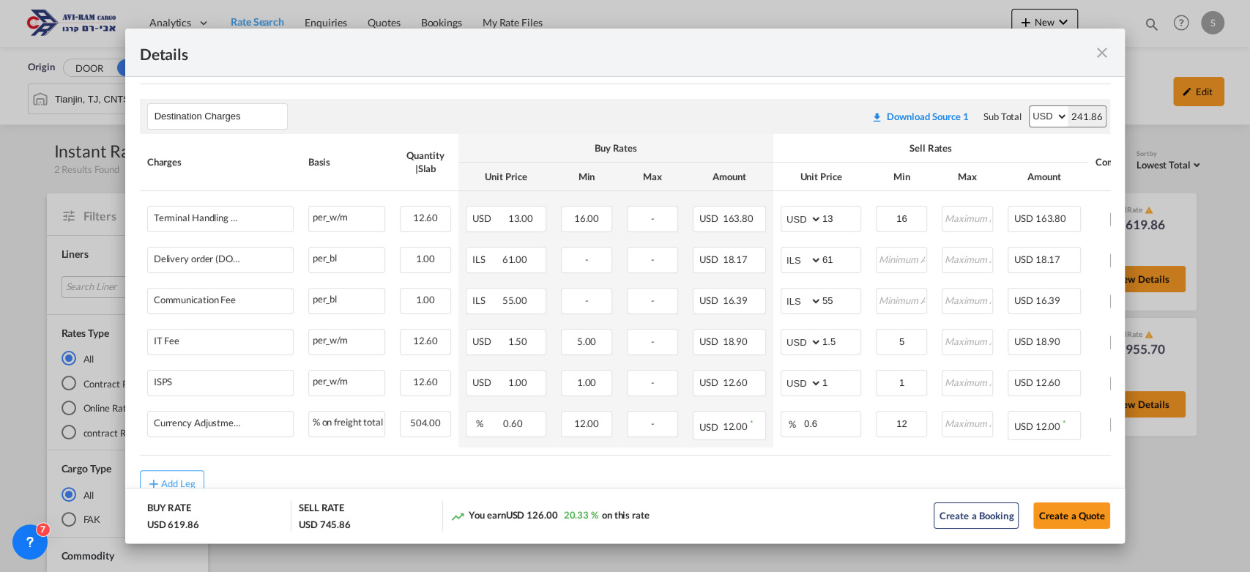
scroll to position [414, 0]
drag, startPoint x: 988, startPoint y: 451, endPoint x: 1068, endPoint y: 450, distance: 79.8
click at [1070, 449] on table "Charges Basis Quantity | Slab Buy Rates Sell Rates Comments Action Unit Price M…" at bounding box center [668, 291] width 1056 height 321
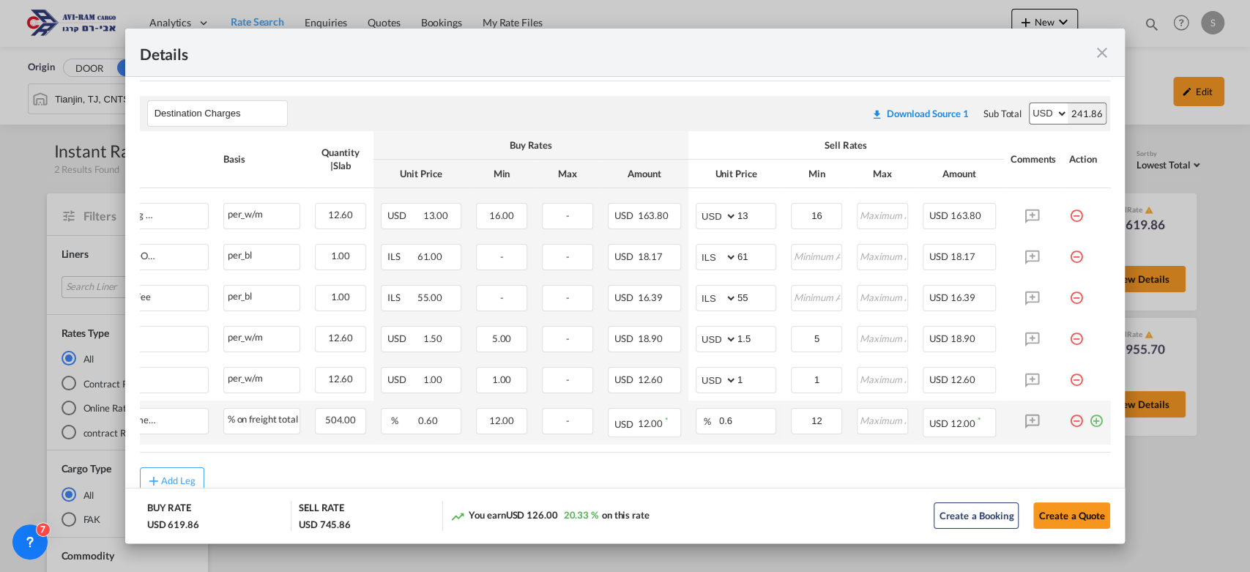
click at [1089, 422] on md-icon "icon-plus-circle-outline green-400-fg" at bounding box center [1096, 415] width 15 height 15
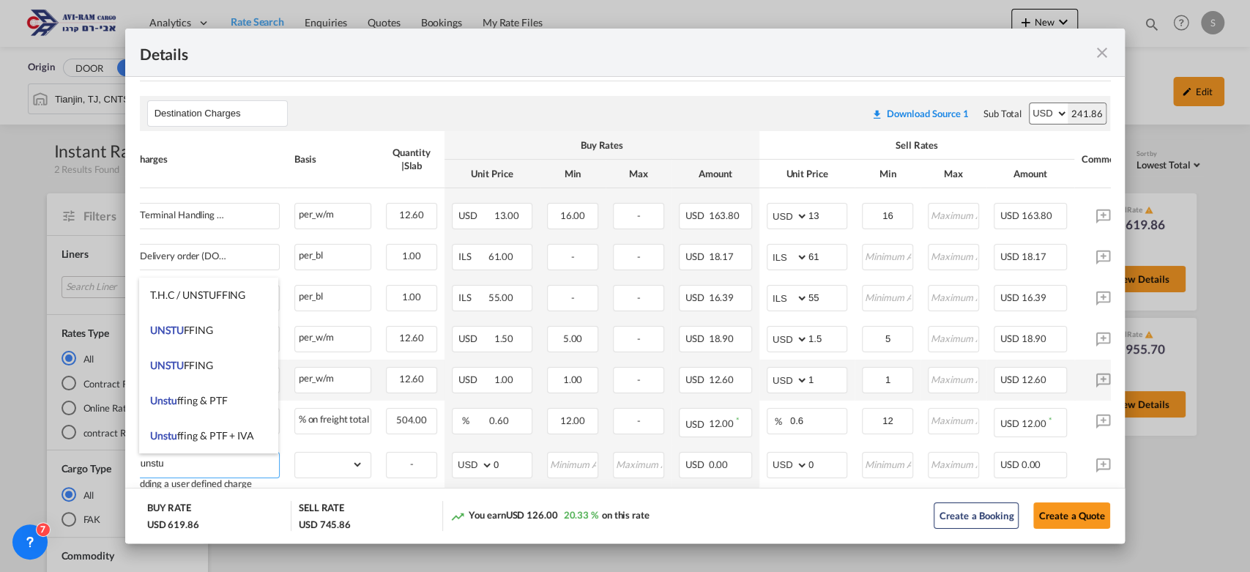
click at [192, 329] on span "UNSTU FFING" at bounding box center [181, 330] width 63 height 12
type input "UNSTUFFING"
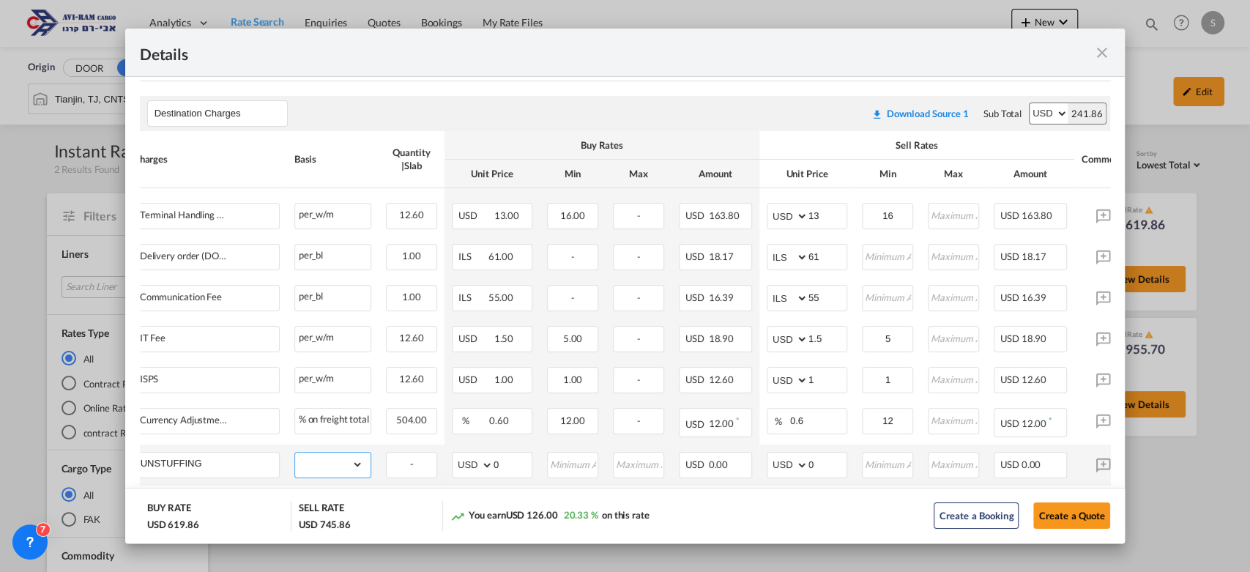
drag, startPoint x: 328, startPoint y: 469, endPoint x: 328, endPoint y: 459, distance: 9.5
click at [328, 466] on select "gross_weight volumetric_weight per_shipment per_bl per_km per_hawb per_kg flat …" at bounding box center [329, 463] width 68 height 23
select select "per_ton"
click at [295, 453] on select "gross_weight volumetric_weight per_shipment per_bl per_km per_hawb per_kg flat …" at bounding box center [329, 463] width 68 height 23
drag, startPoint x: 809, startPoint y: 463, endPoint x: 744, endPoint y: 466, distance: 65.2
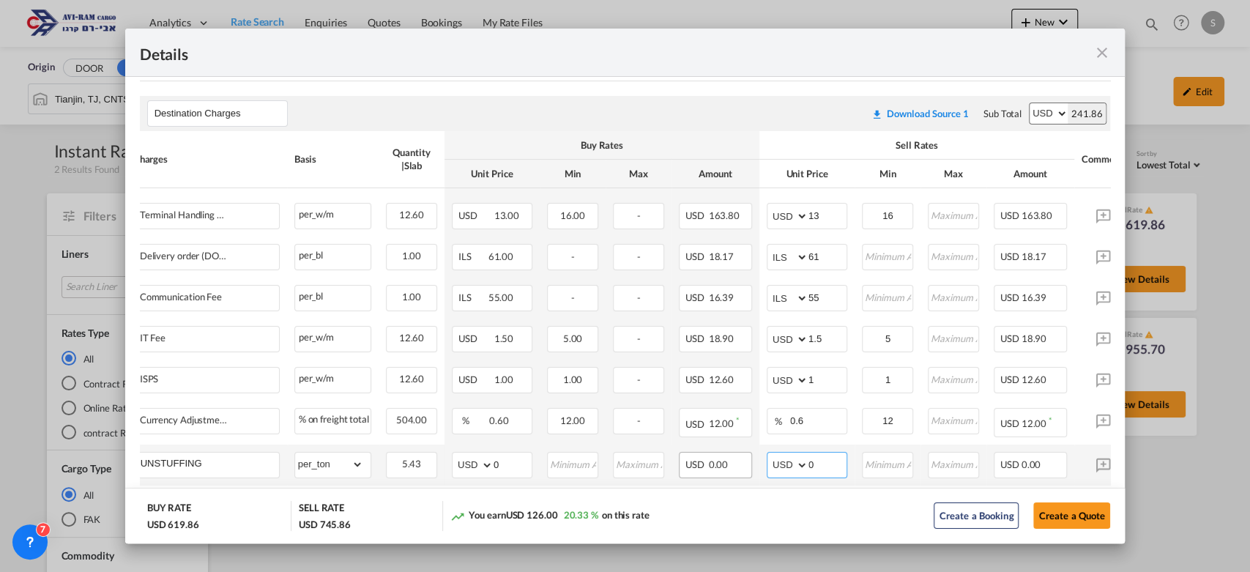
click at [744, 466] on tr "UNSTUFFING Please Enter Already Exists gross_weight volumetric_weight per_shipm…" at bounding box center [654, 464] width 1056 height 41
type input "11.6"
type input "12"
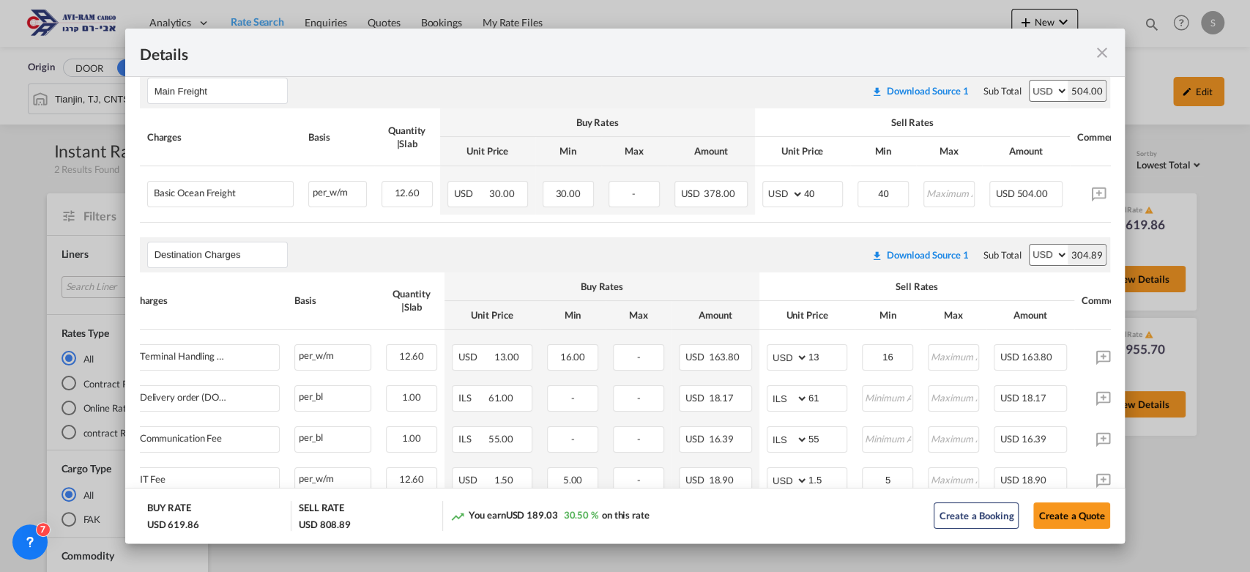
scroll to position [272, 0]
drag, startPoint x: 820, startPoint y: 192, endPoint x: 780, endPoint y: 187, distance: 39.9
click at [780, 187] on md-input-container "AED AFN ALL AMD ANG AOA ARS AUD AWG AZN BAM BBD BDT BGN BHD BIF BMD BND BOB BRL…" at bounding box center [802, 195] width 81 height 26
type input "35"
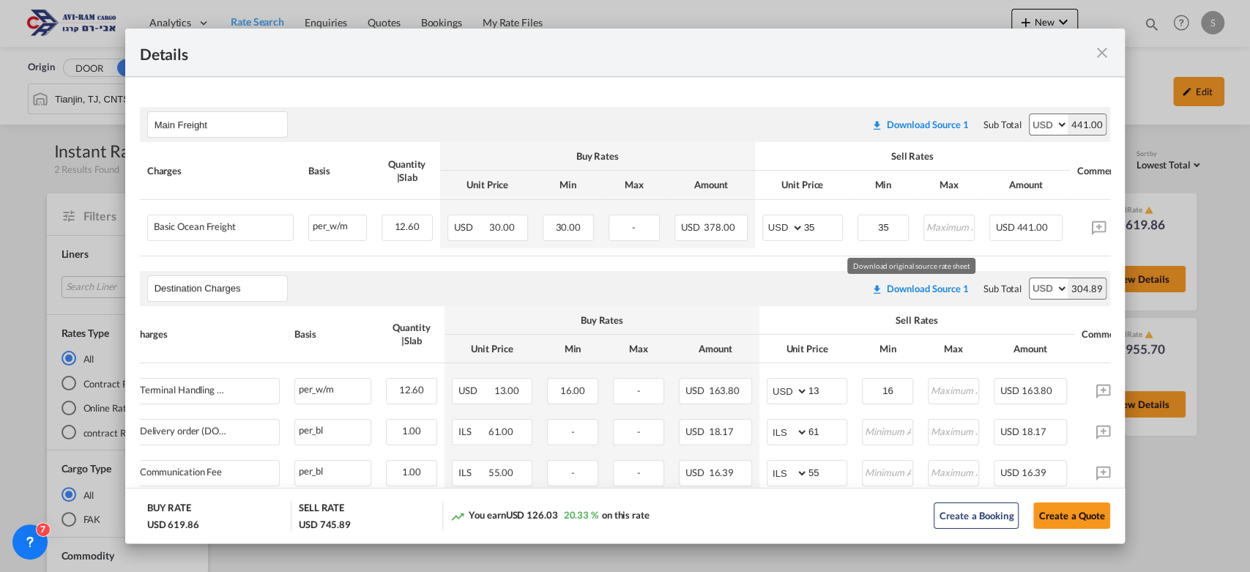
scroll to position [241, 0]
drag, startPoint x: 813, startPoint y: 220, endPoint x: 771, endPoint y: 219, distance: 41.8
click at [771, 219] on md-input-container "AED AFN ALL AMD ANG AOA ARS AUD AWG AZN BAM BBD BDT BGN BHD BIF BMD BND BOB BRL…" at bounding box center [802, 226] width 81 height 26
type input "40"
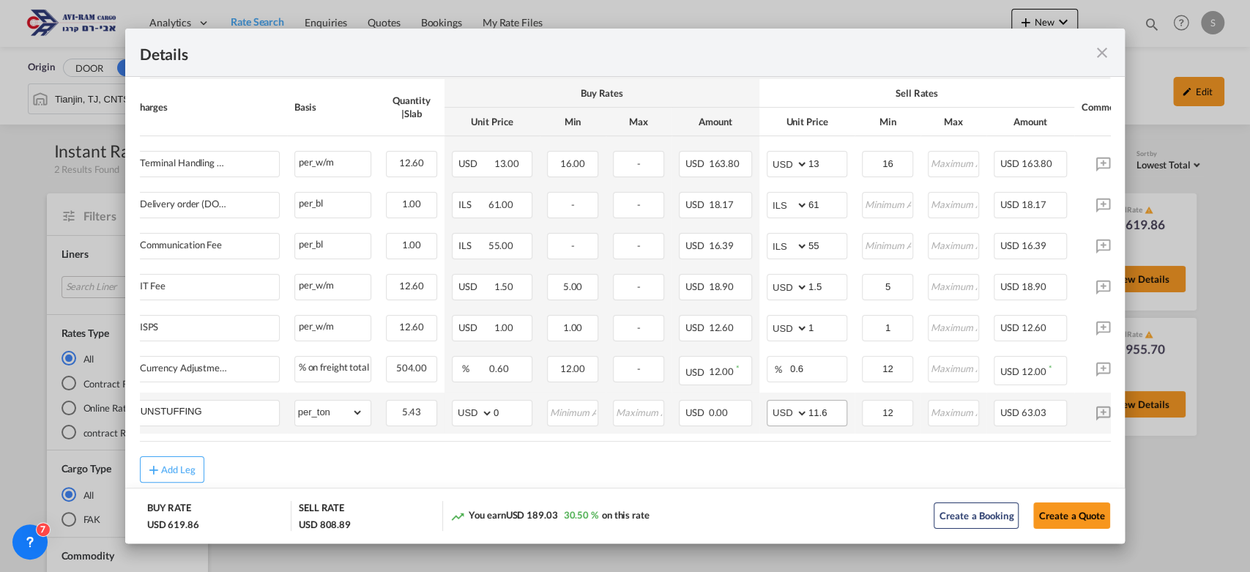
scroll to position [476, 0]
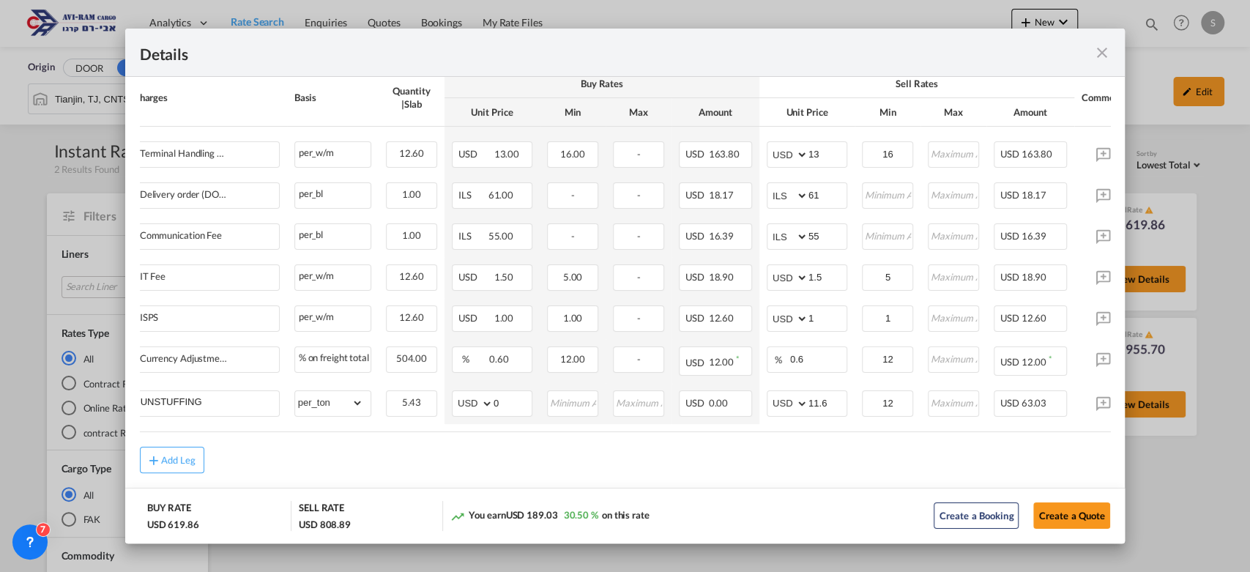
click at [1100, 54] on md-icon "icon-close fg-AAA8AD m-0 cursor" at bounding box center [1101, 53] width 18 height 18
